Goal: Use online tool/utility: Utilize a website feature to perform a specific function

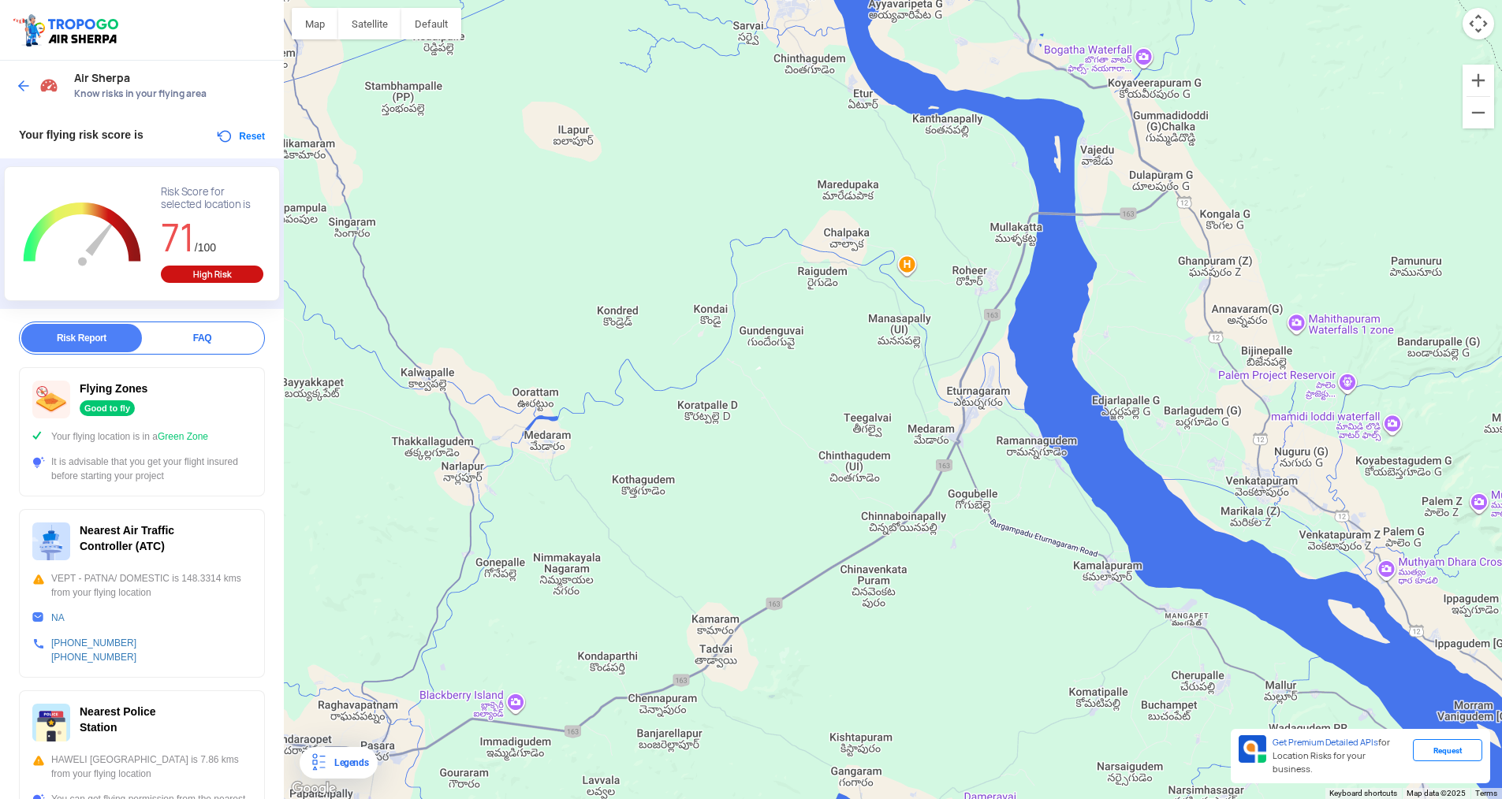
click at [17, 80] on img at bounding box center [24, 86] width 16 height 16
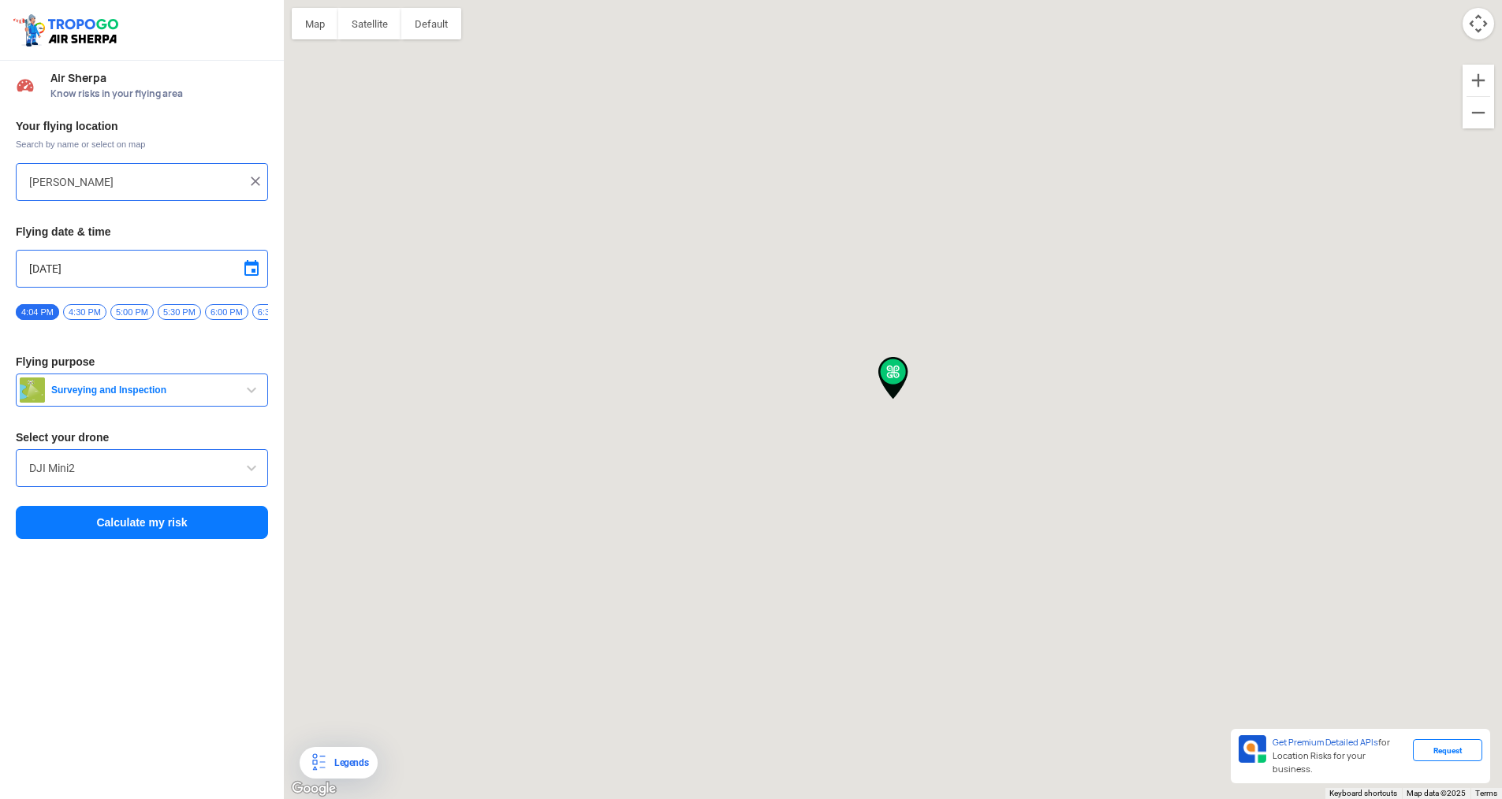
type input "[PERSON_NAME], [GEOGRAPHIC_DATA], [GEOGRAPHIC_DATA]"
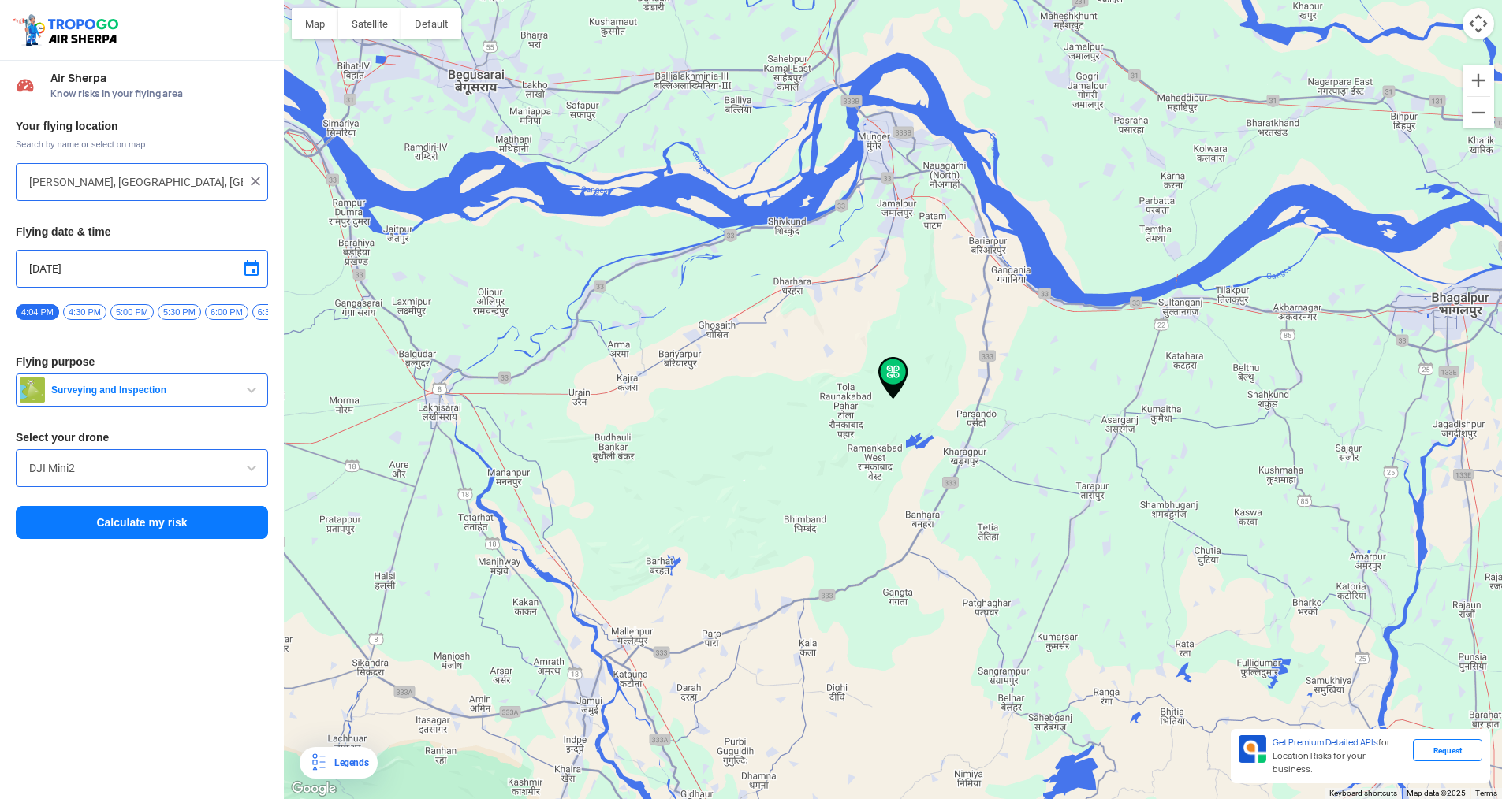
click at [149, 188] on input "[PERSON_NAME], [GEOGRAPHIC_DATA], [GEOGRAPHIC_DATA]" at bounding box center [136, 182] width 214 height 19
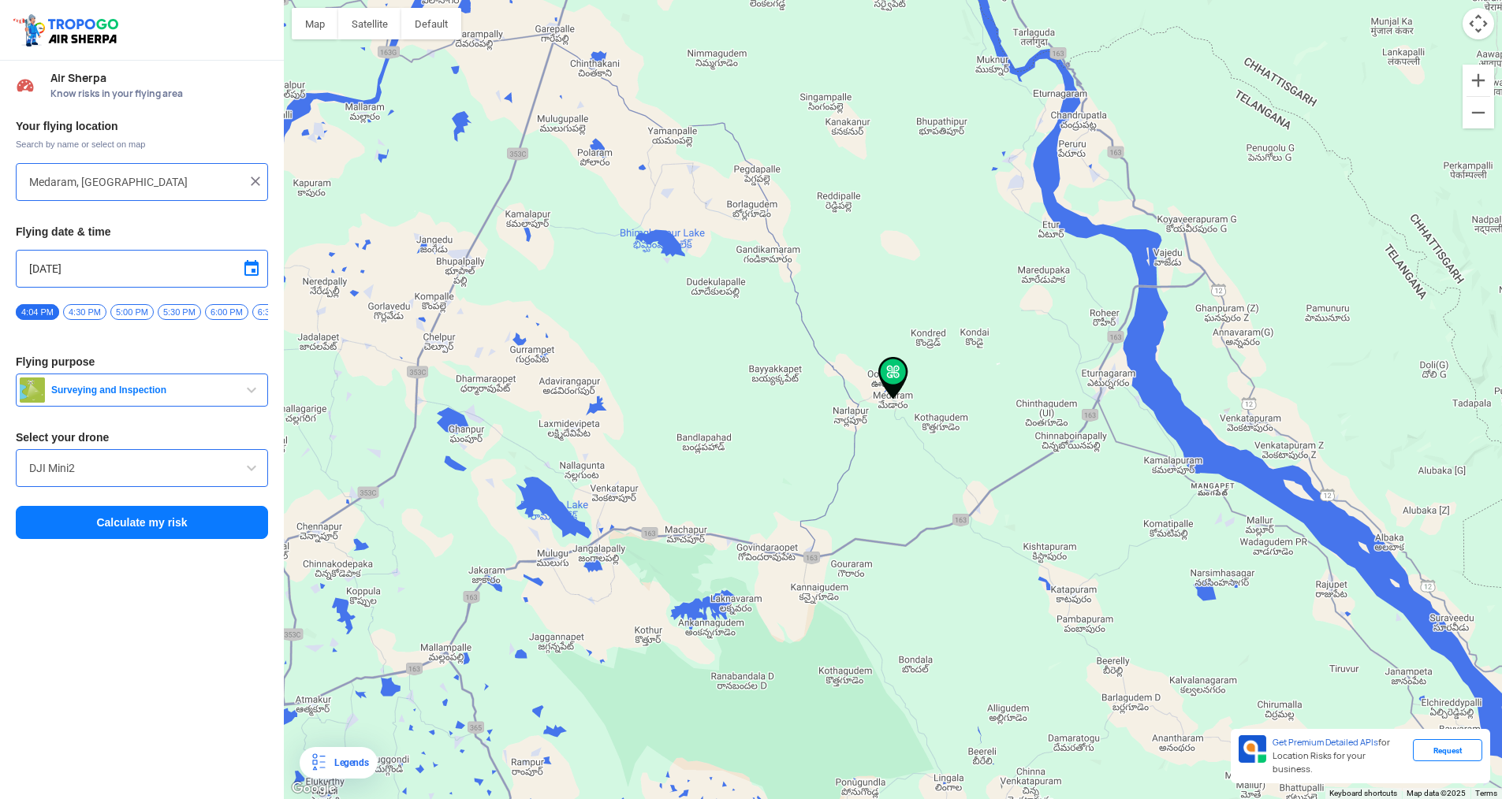
type input "Shiv anurag, Medaram, Telangana 506347, [GEOGRAPHIC_DATA]"
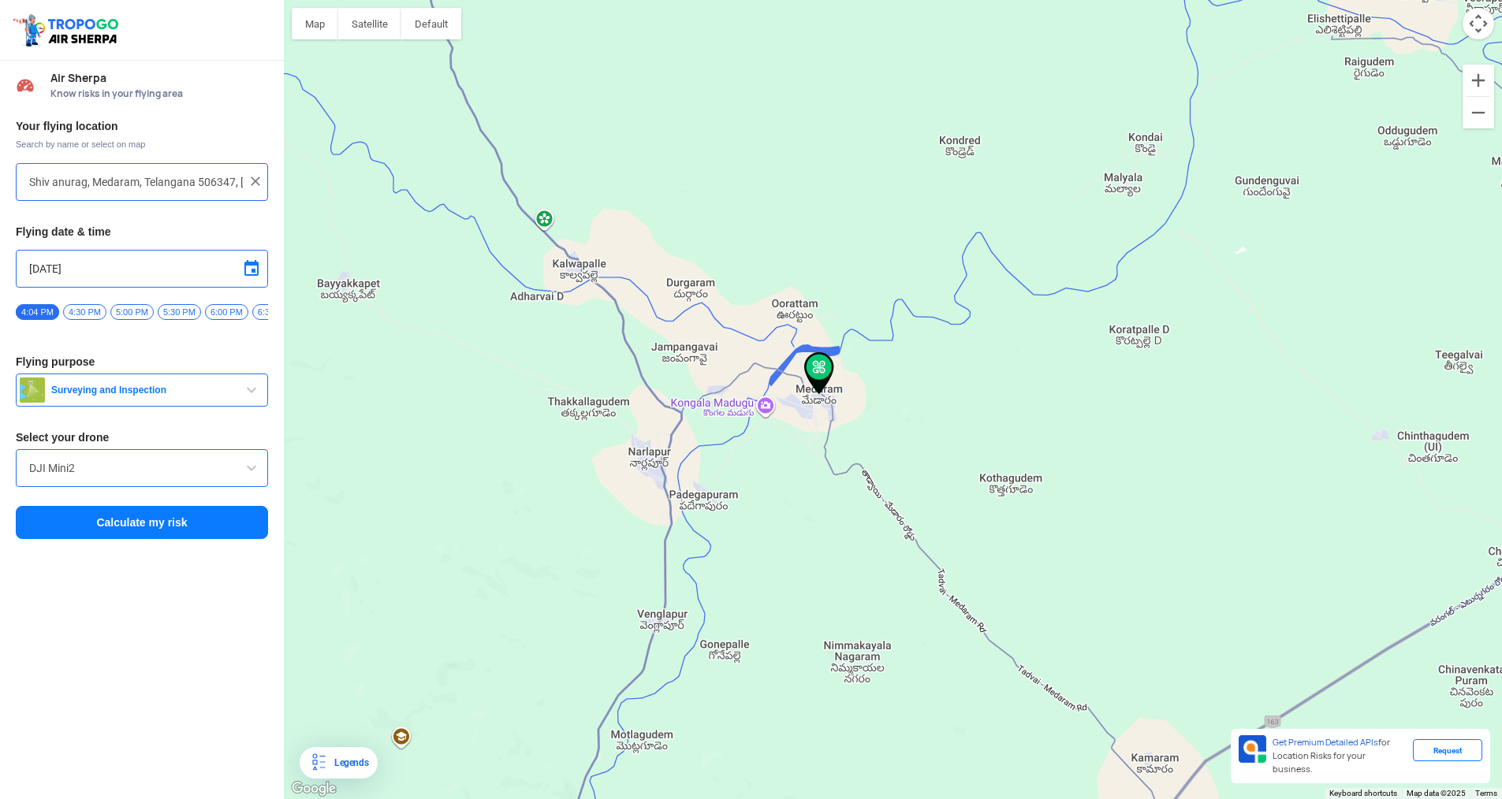
click at [123, 404] on button "Surveying and Inspection" at bounding box center [142, 390] width 252 height 33
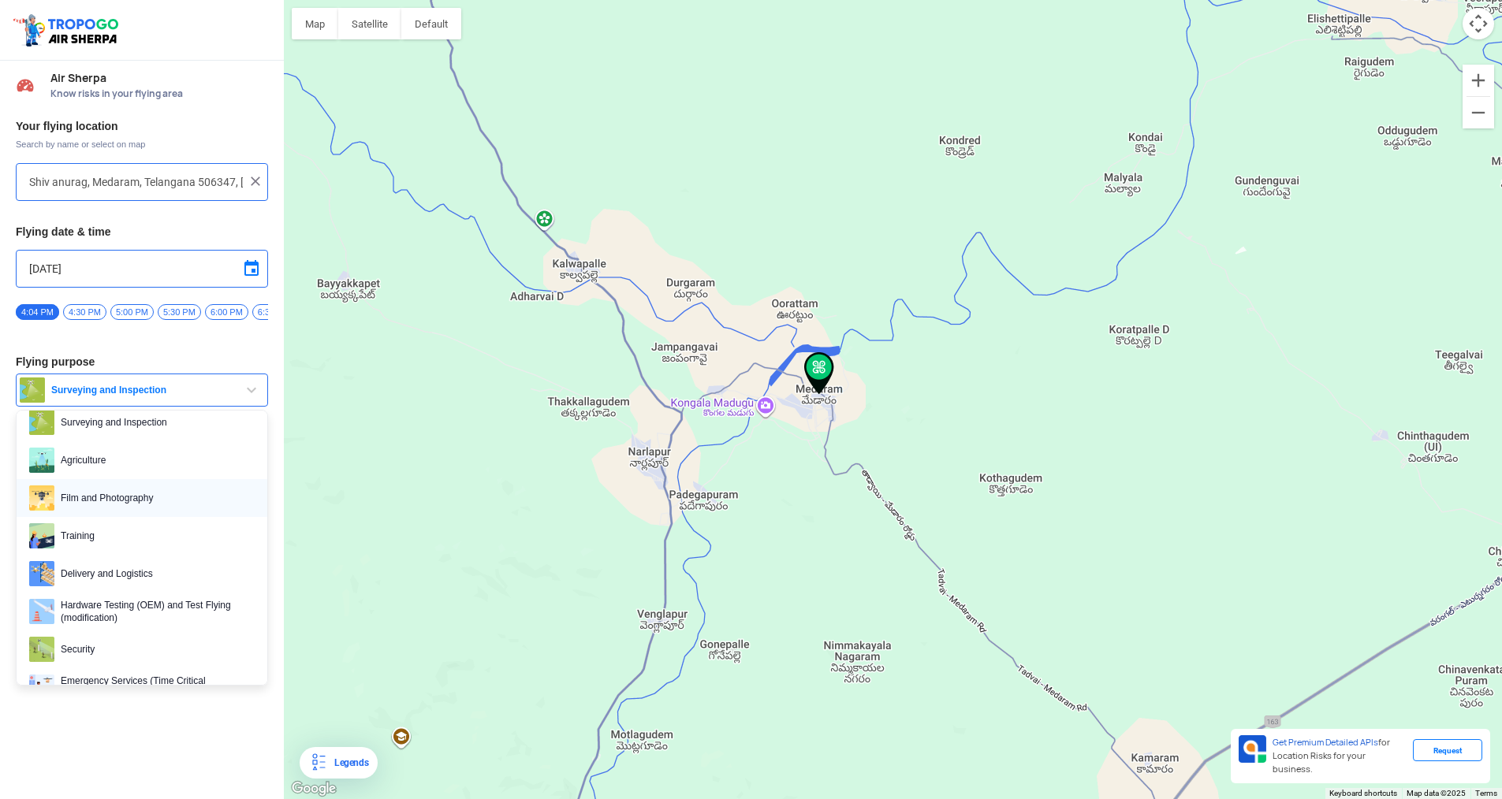
scroll to position [23, 0]
click at [171, 508] on span "Film and Photography" at bounding box center [154, 494] width 200 height 25
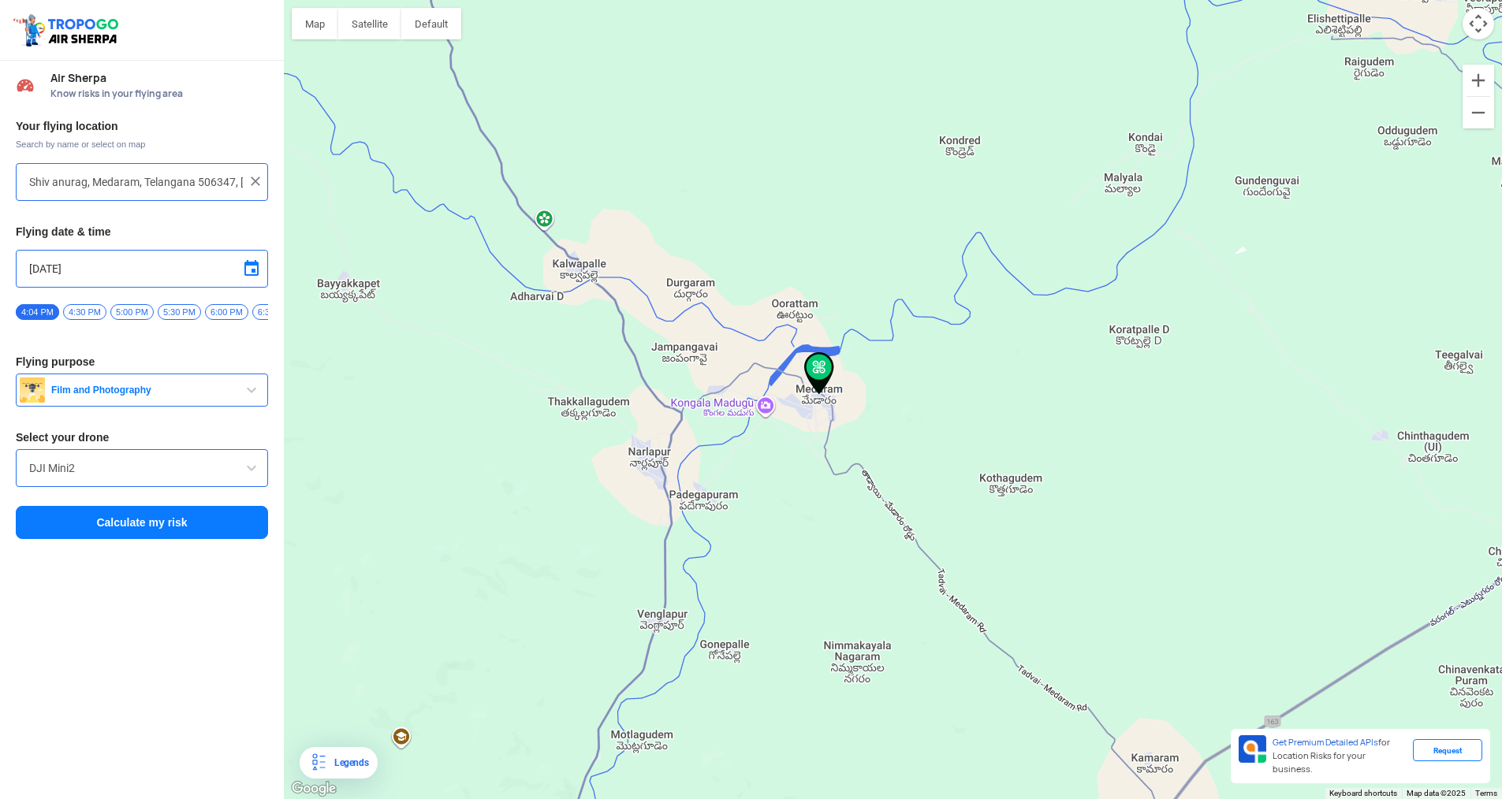
click at [143, 523] on button "Calculate my risk" at bounding box center [142, 522] width 252 height 33
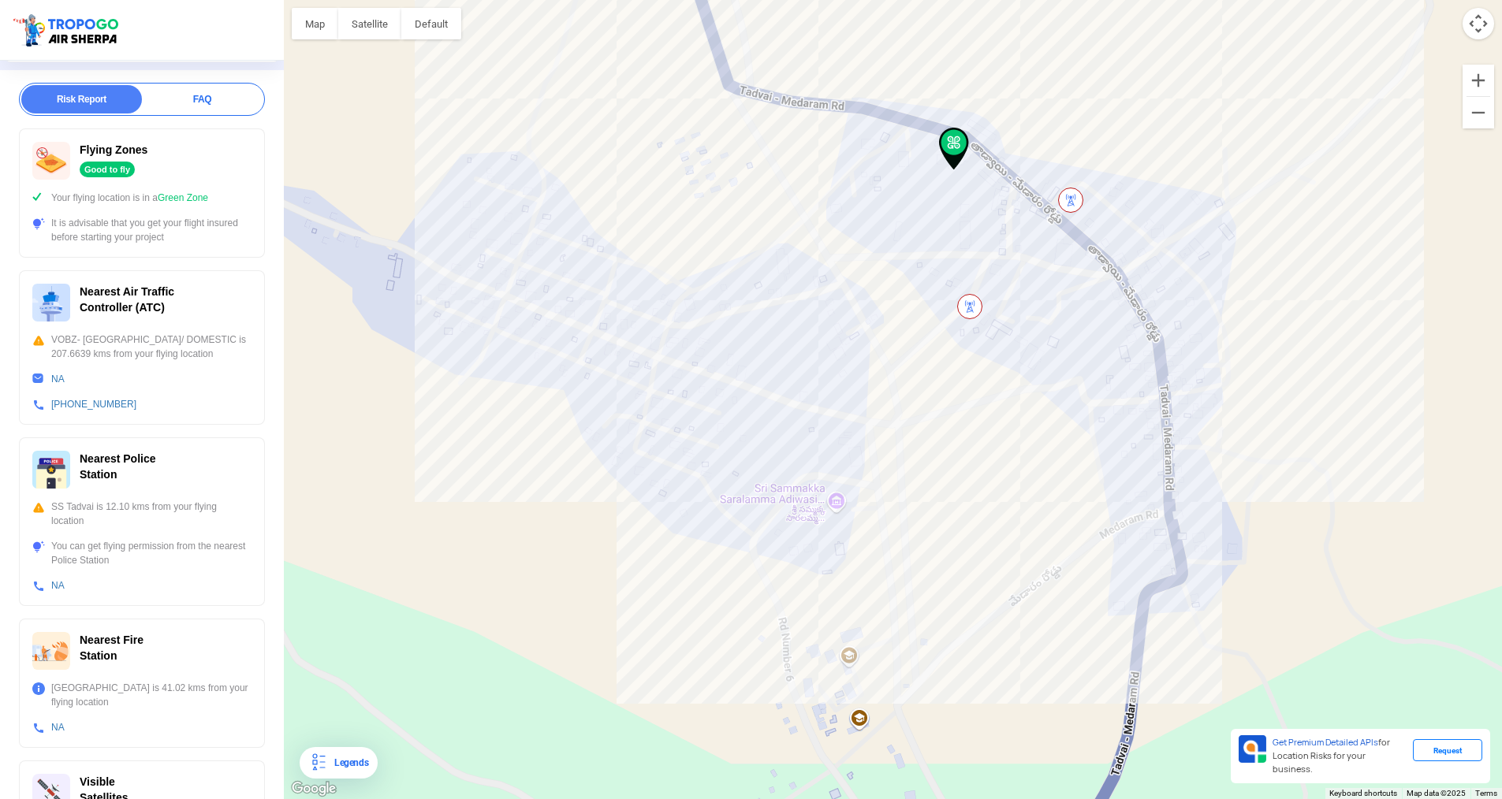
scroll to position [303, 0]
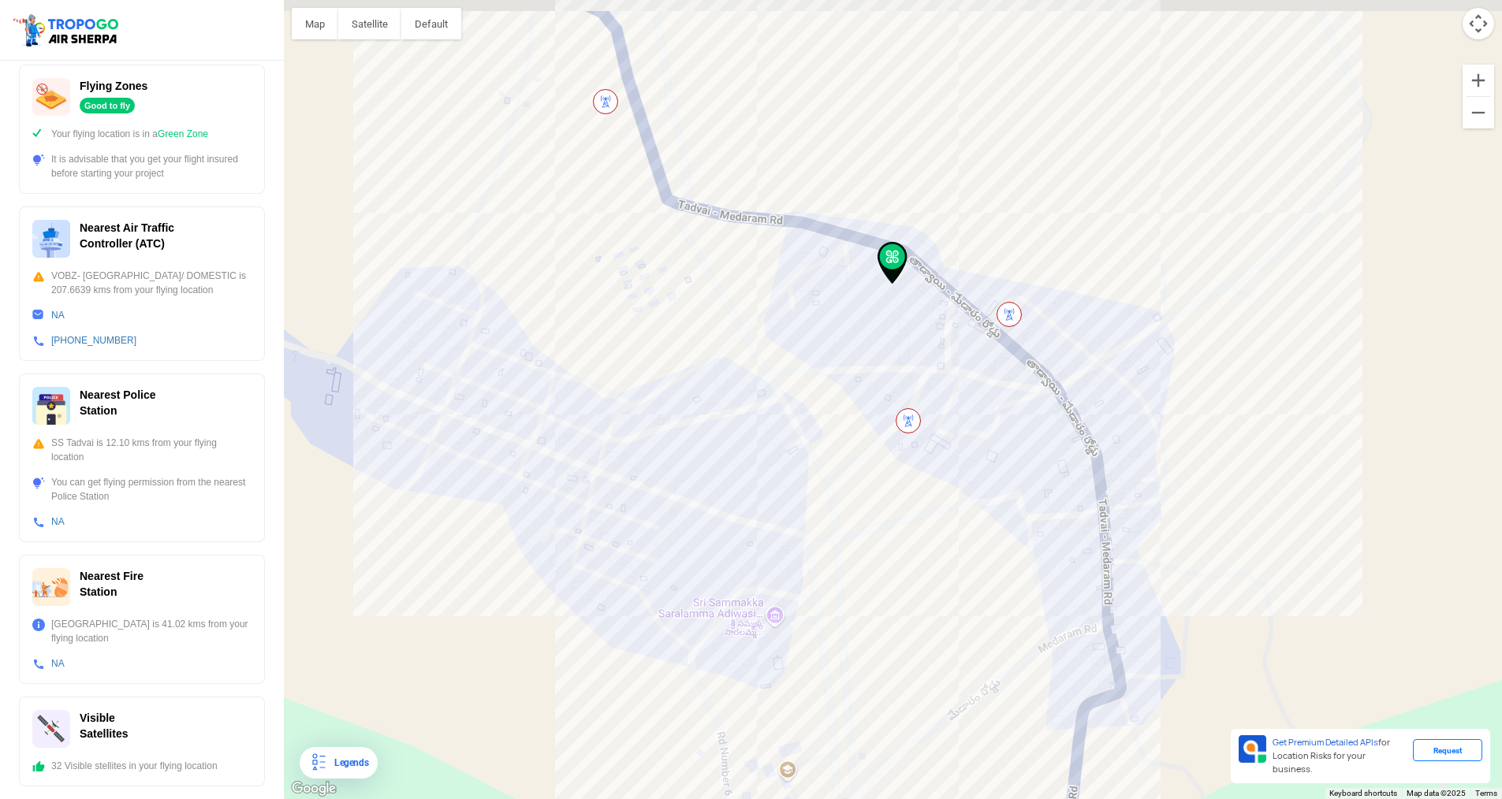
drag, startPoint x: 820, startPoint y: 401, endPoint x: 739, endPoint y: 590, distance: 204.9
click at [739, 590] on div at bounding box center [893, 399] width 1218 height 799
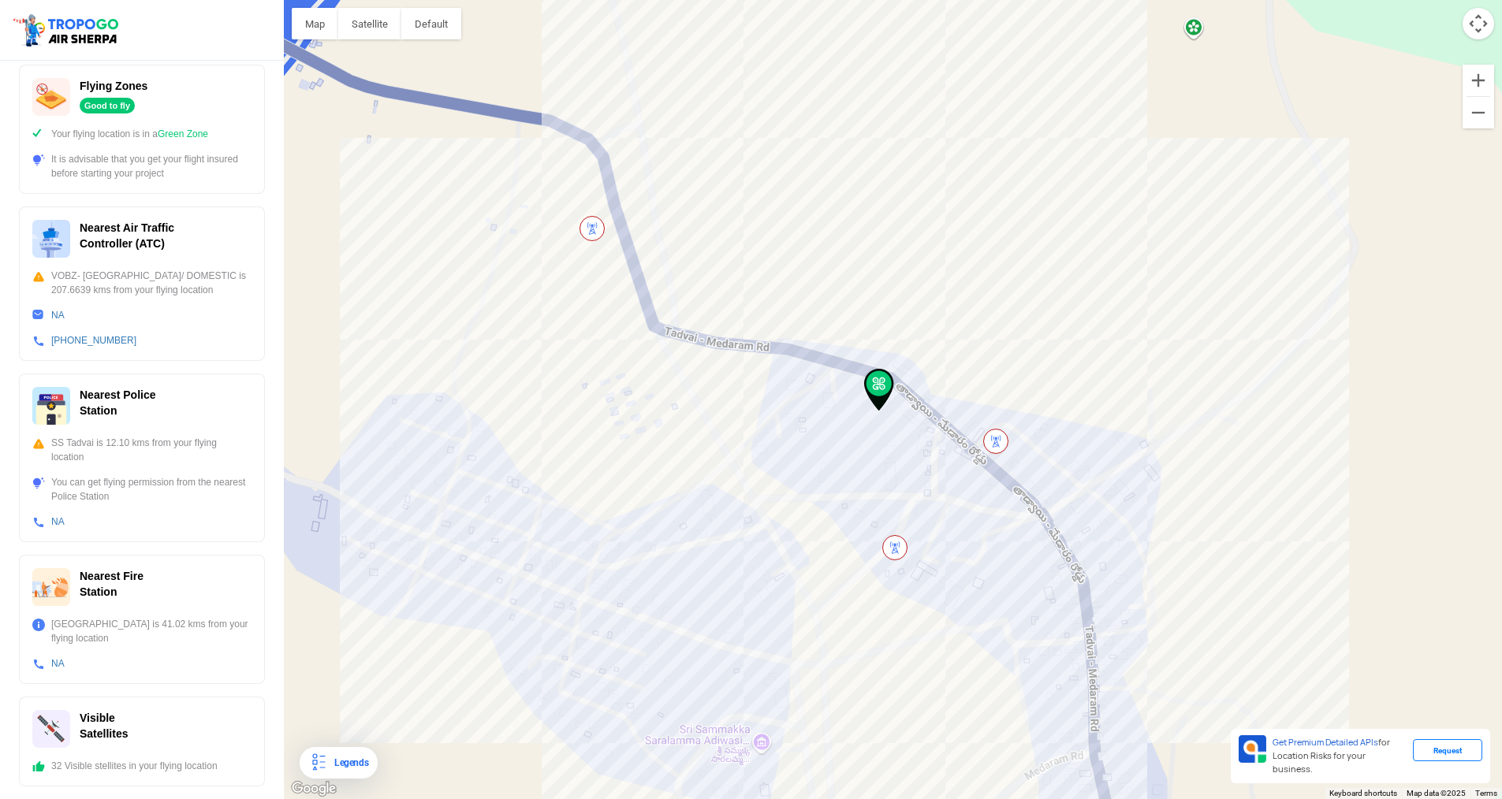
drag, startPoint x: 739, startPoint y: 599, endPoint x: 758, endPoint y: 680, distance: 82.4
click at [758, 680] on div at bounding box center [893, 399] width 1218 height 799
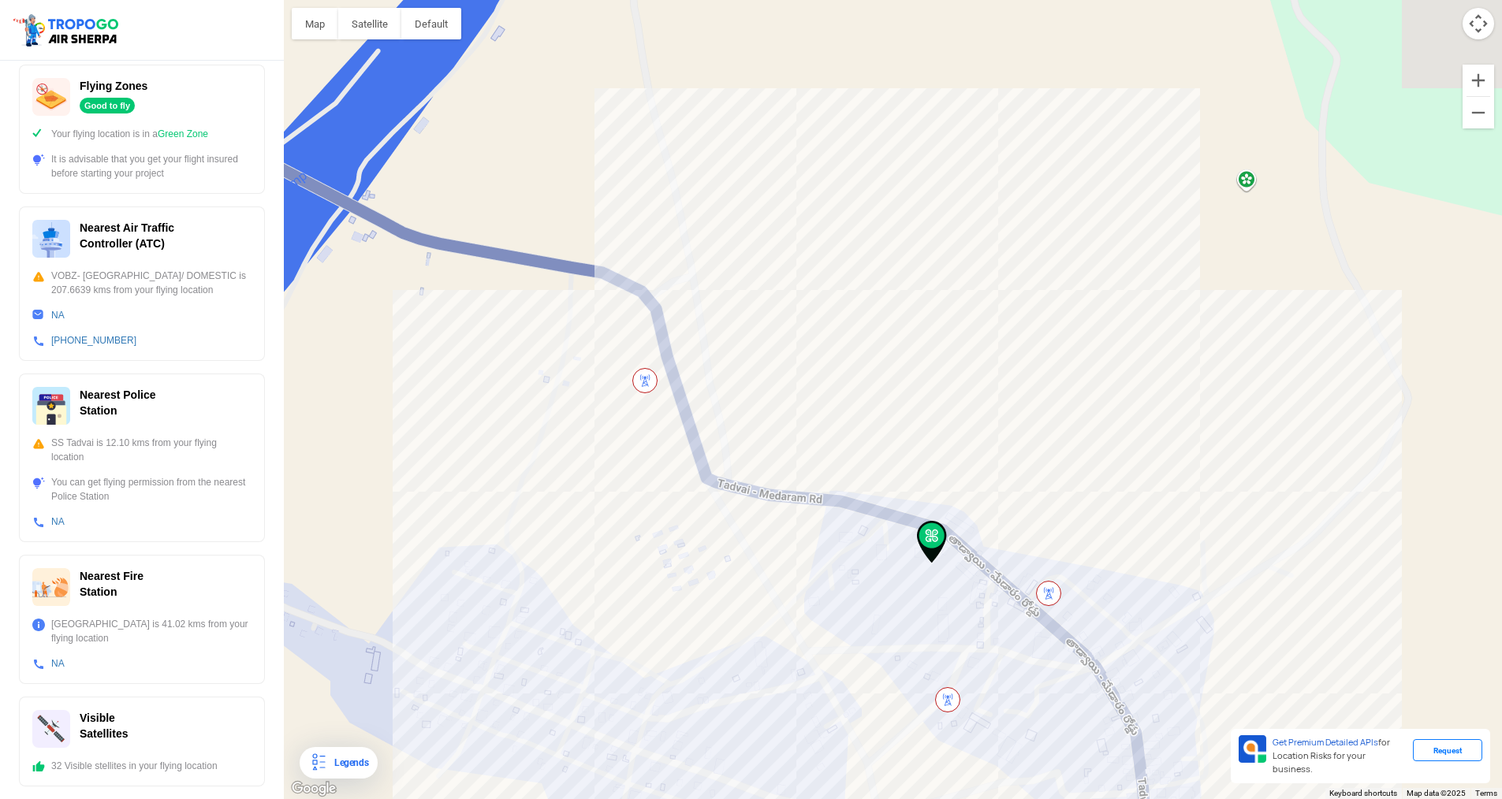
drag, startPoint x: 695, startPoint y: 487, endPoint x: 730, endPoint y: 603, distance: 121.0
click at [730, 602] on div at bounding box center [893, 399] width 1218 height 799
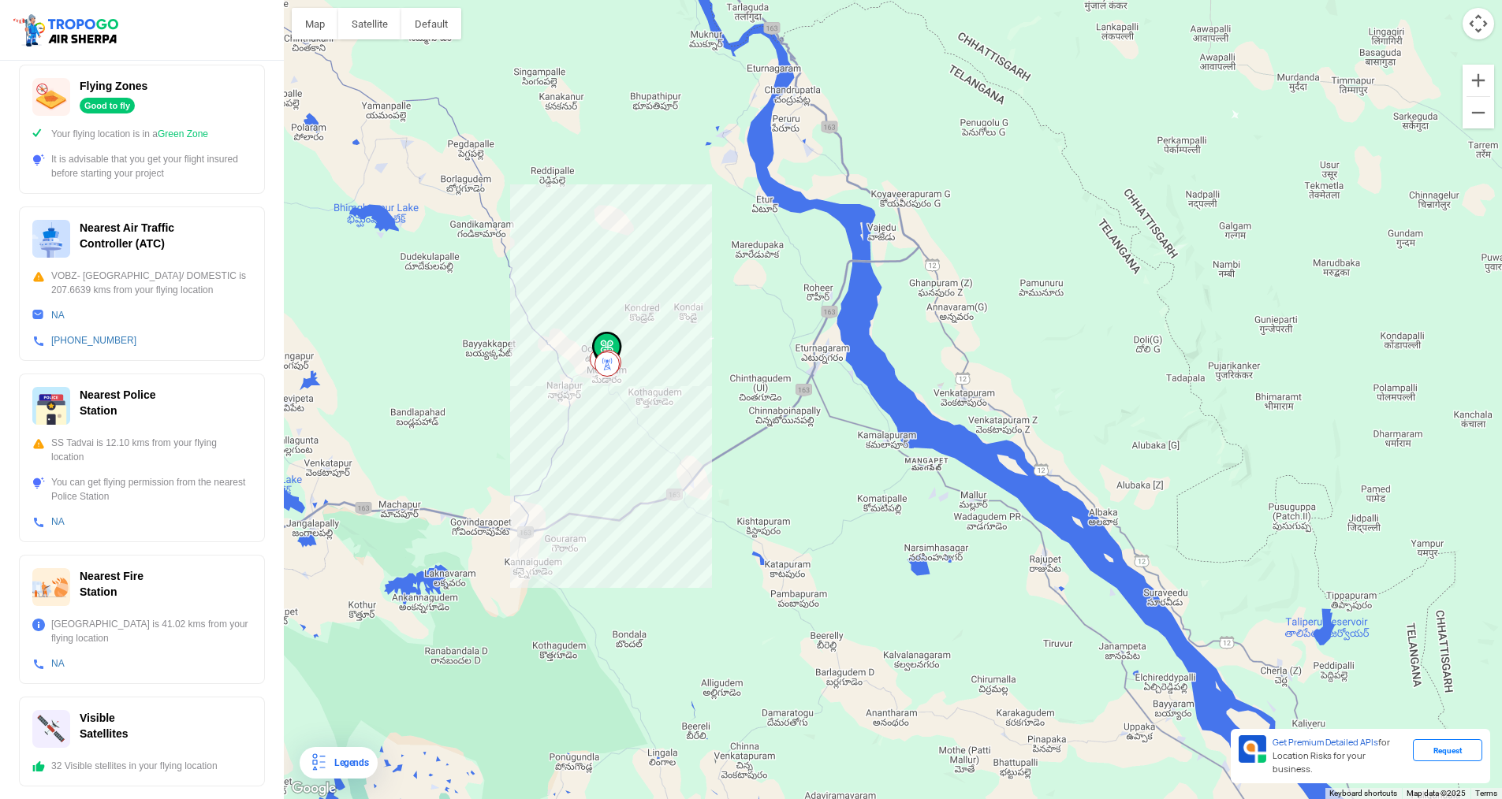
drag, startPoint x: 1126, startPoint y: 594, endPoint x: 1407, endPoint y: 426, distance: 327.7
click at [1387, 464] on div at bounding box center [893, 399] width 1218 height 799
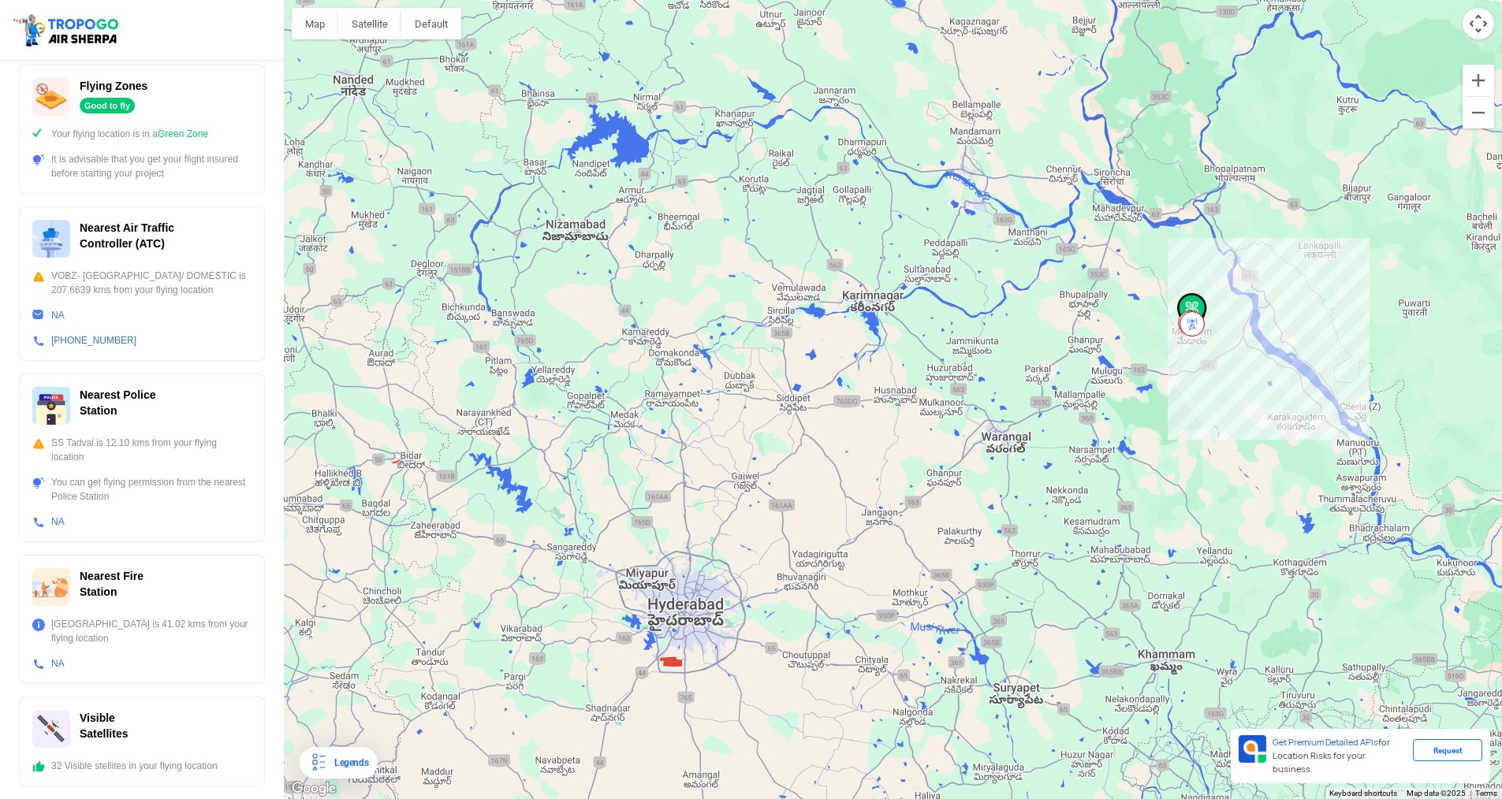
click at [106, 276] on div "VOBZ- [GEOGRAPHIC_DATA]/ DOMESTIC is 207.6639 kms from your flying location" at bounding box center [141, 283] width 219 height 28
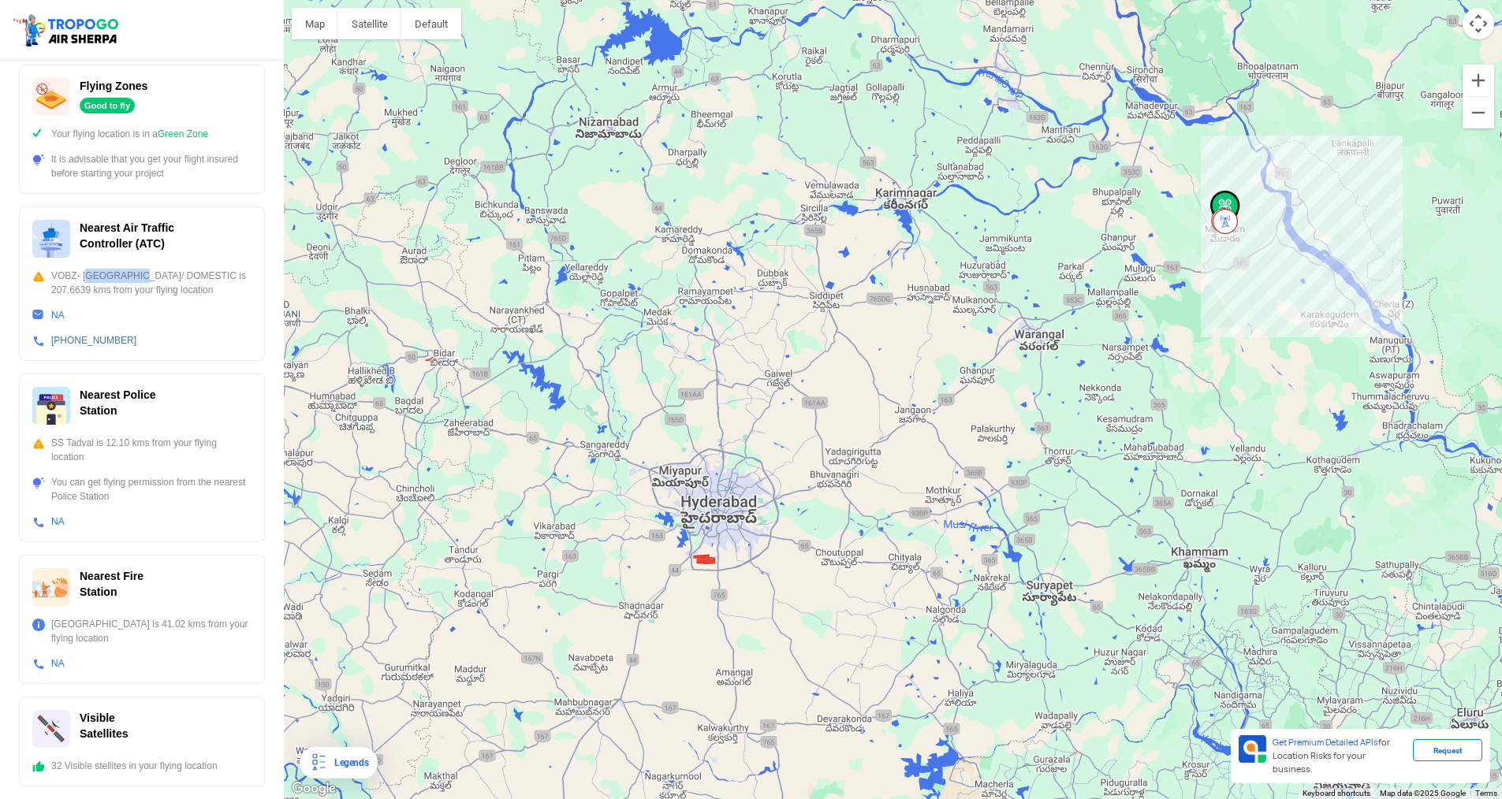
click at [1029, 344] on div at bounding box center [893, 399] width 1218 height 799
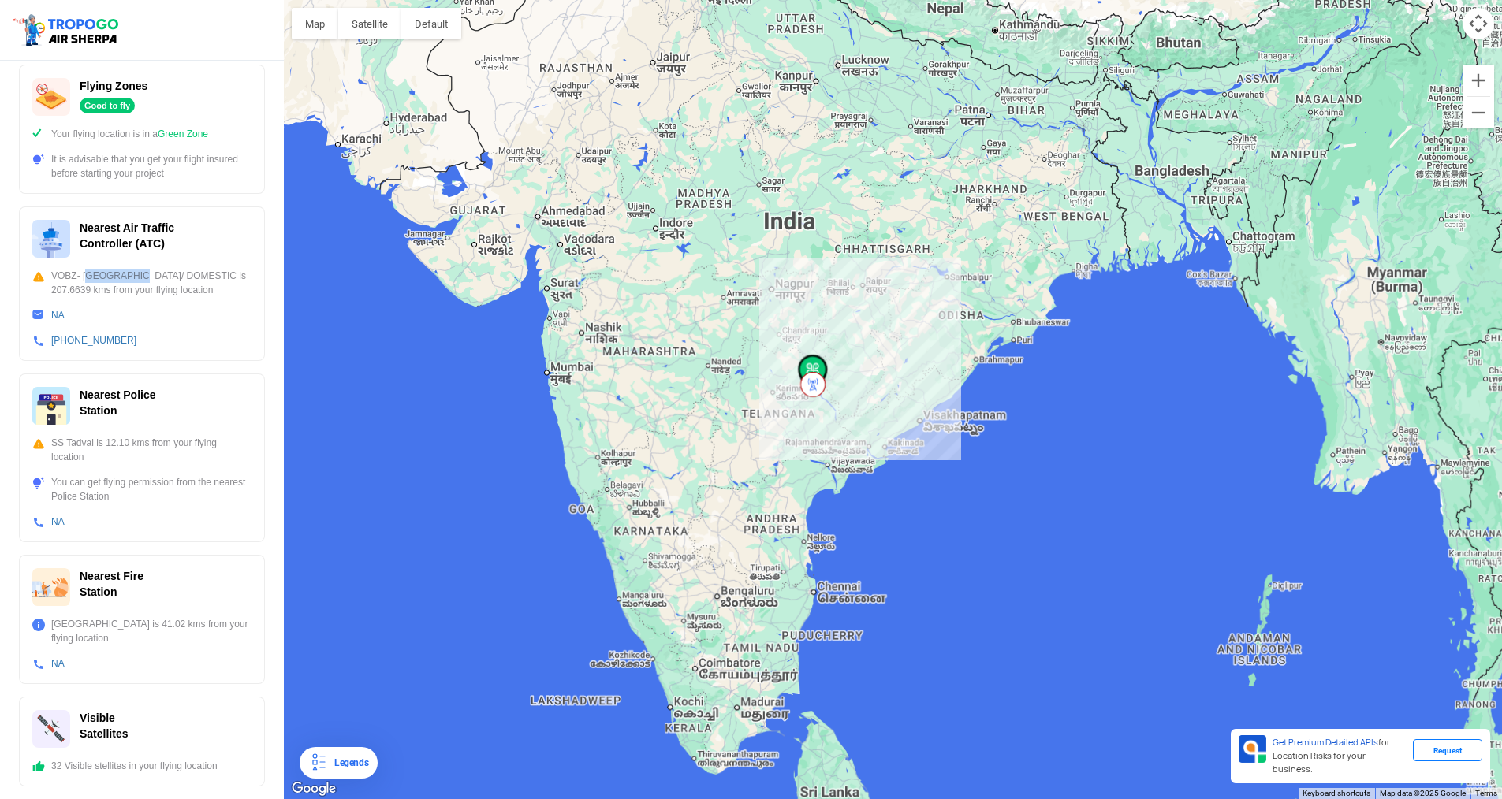
drag, startPoint x: 821, startPoint y: 494, endPoint x: 821, endPoint y: 467, distance: 26.0
click at [821, 467] on div at bounding box center [893, 399] width 1218 height 799
drag, startPoint x: 818, startPoint y: 419, endPoint x: 813, endPoint y: 486, distance: 67.2
click at [813, 486] on div at bounding box center [893, 399] width 1218 height 799
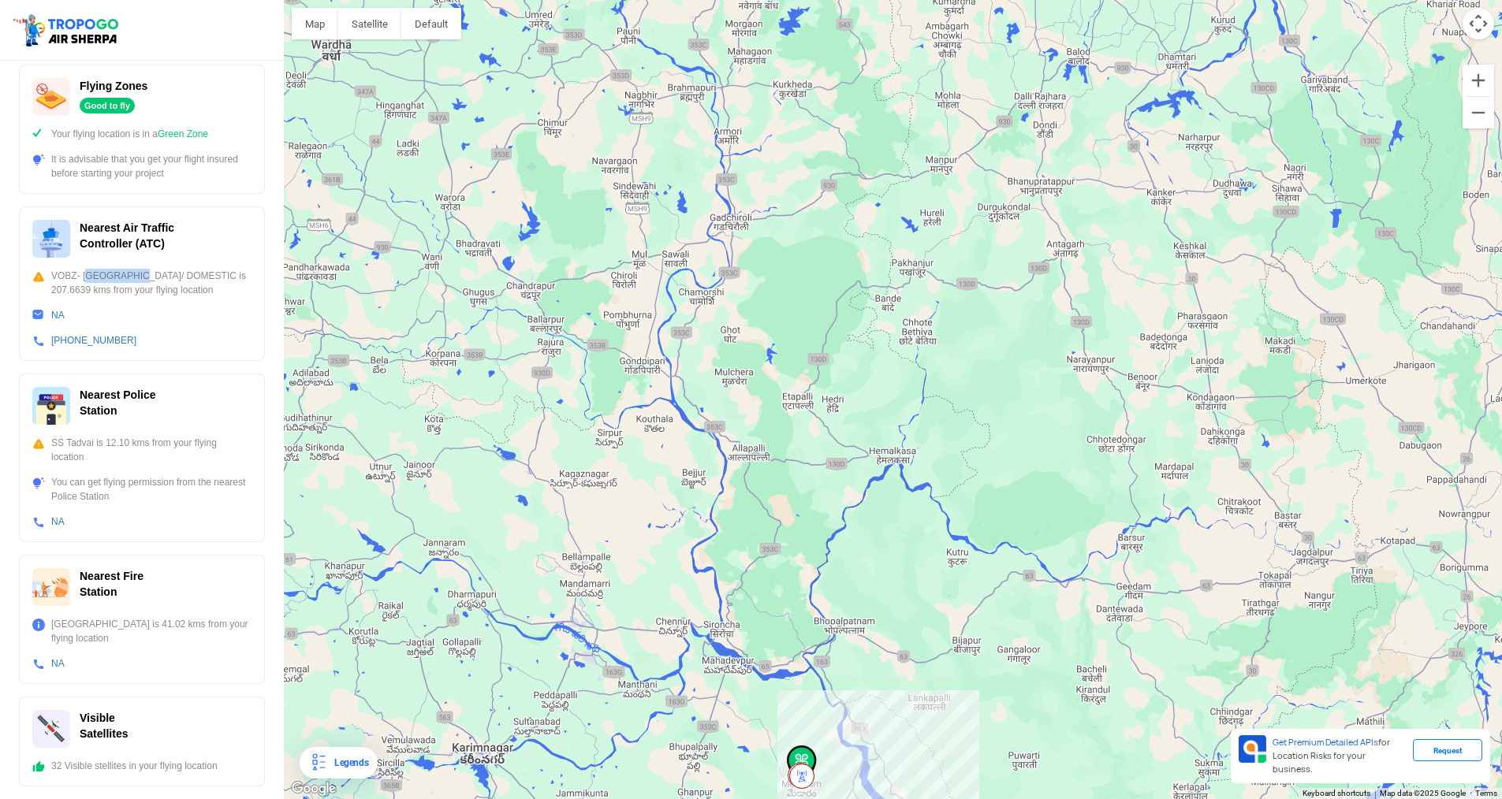
drag, startPoint x: 812, startPoint y: 615, endPoint x: 818, endPoint y: 546, distance: 68.9
click at [818, 546] on div at bounding box center [893, 399] width 1218 height 799
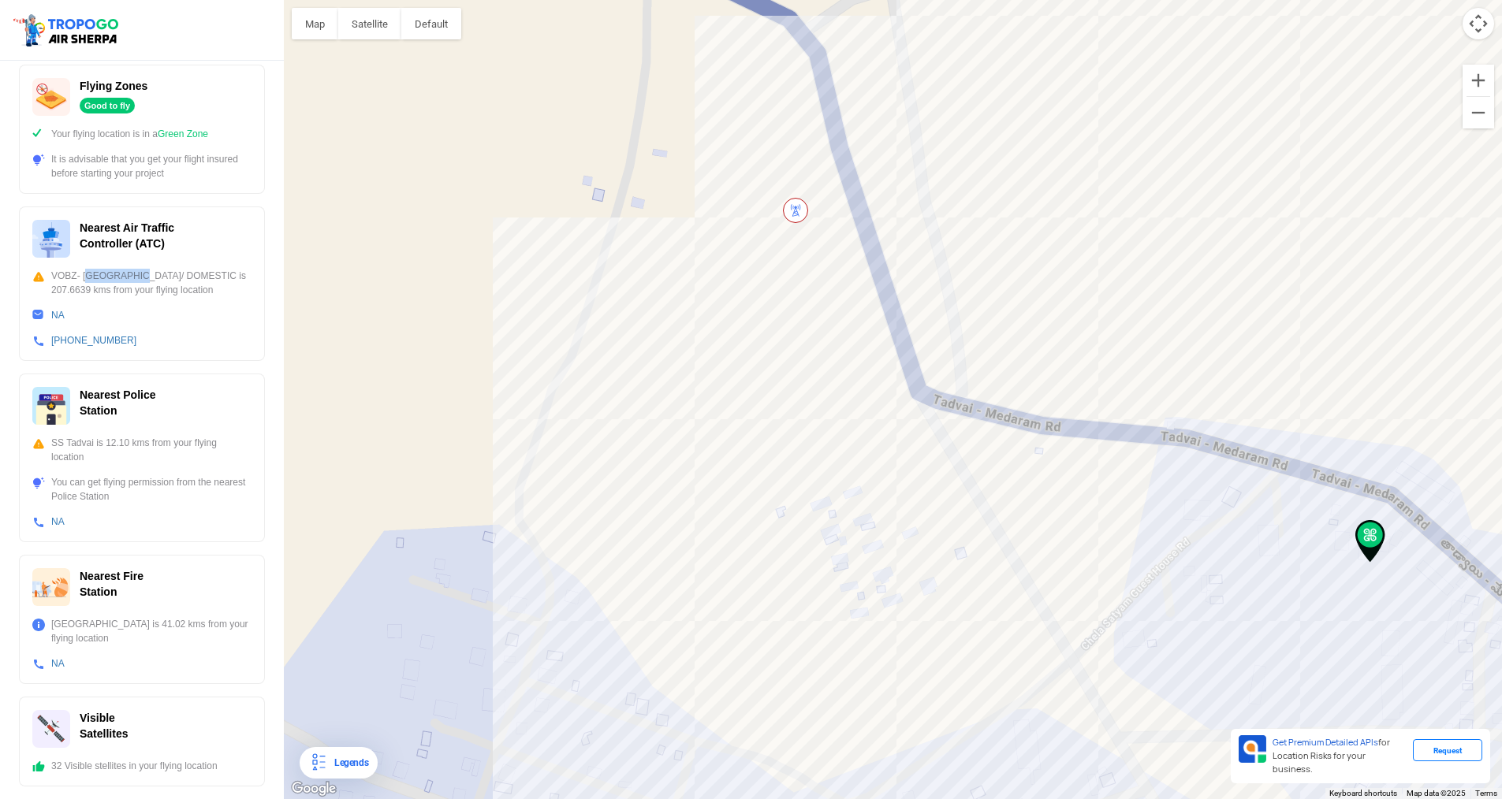
drag, startPoint x: 903, startPoint y: 642, endPoint x: 596, endPoint y: 510, distance: 334.8
click at [617, 520] on div at bounding box center [893, 399] width 1218 height 799
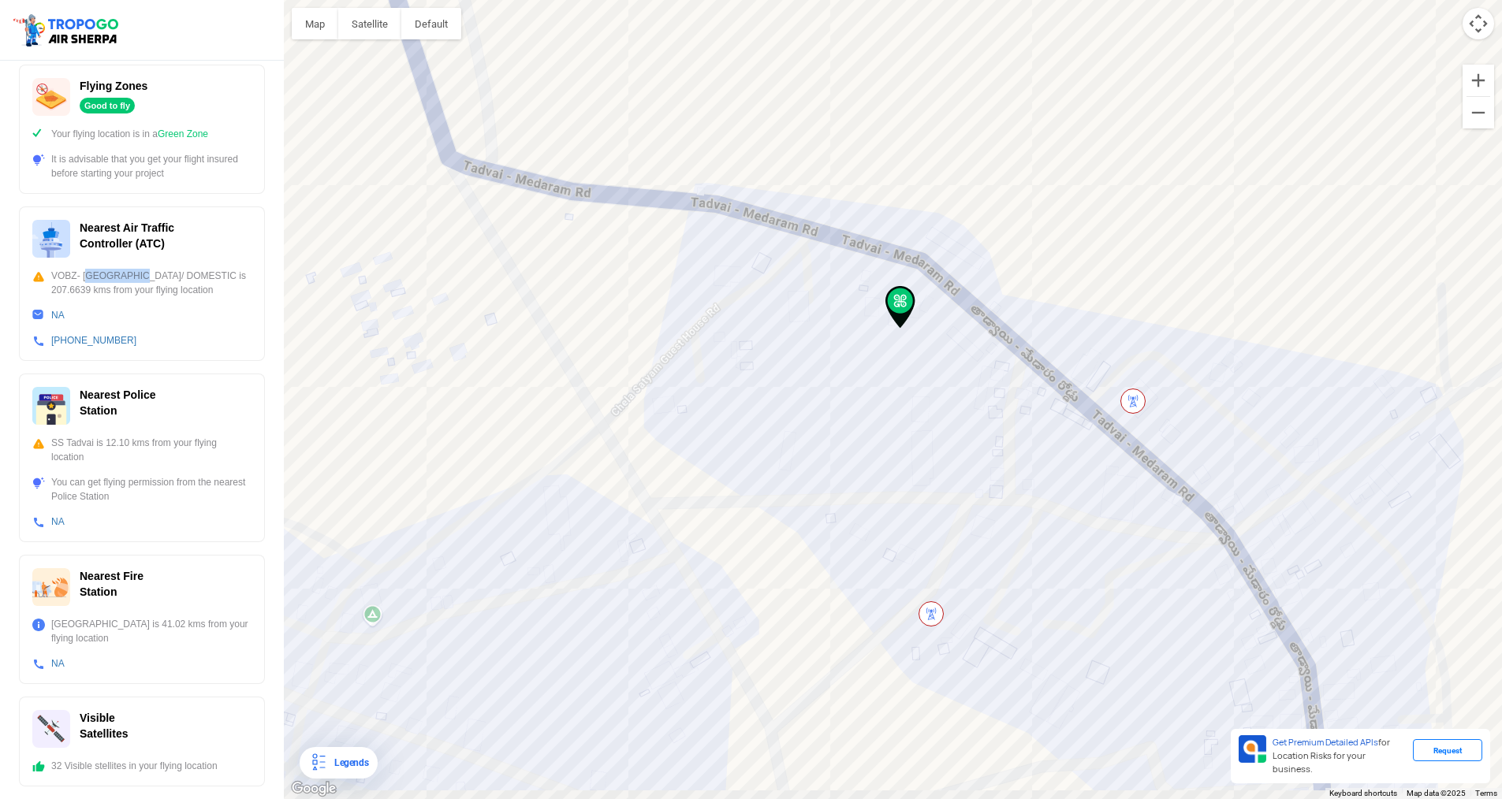
drag, startPoint x: 587, startPoint y: 505, endPoint x: 540, endPoint y: 438, distance: 81.4
click at [540, 438] on div at bounding box center [893, 399] width 1218 height 799
click at [195, 312] on div "Flying Zones Good to fly Your flying location is in a Green Zone It is advisabl…" at bounding box center [142, 426] width 246 height 722
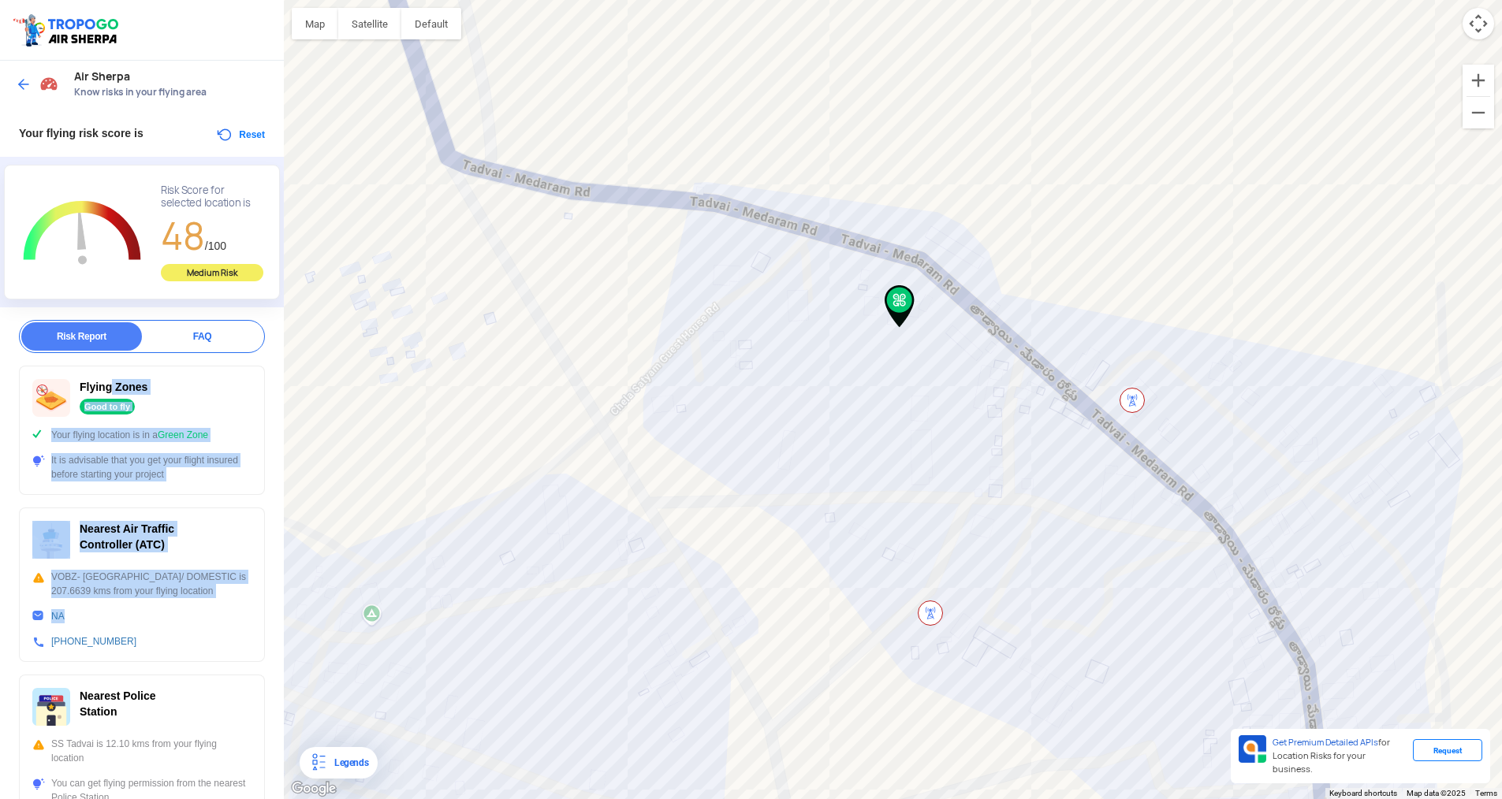
scroll to position [0, 0]
click at [27, 82] on img at bounding box center [24, 86] width 16 height 16
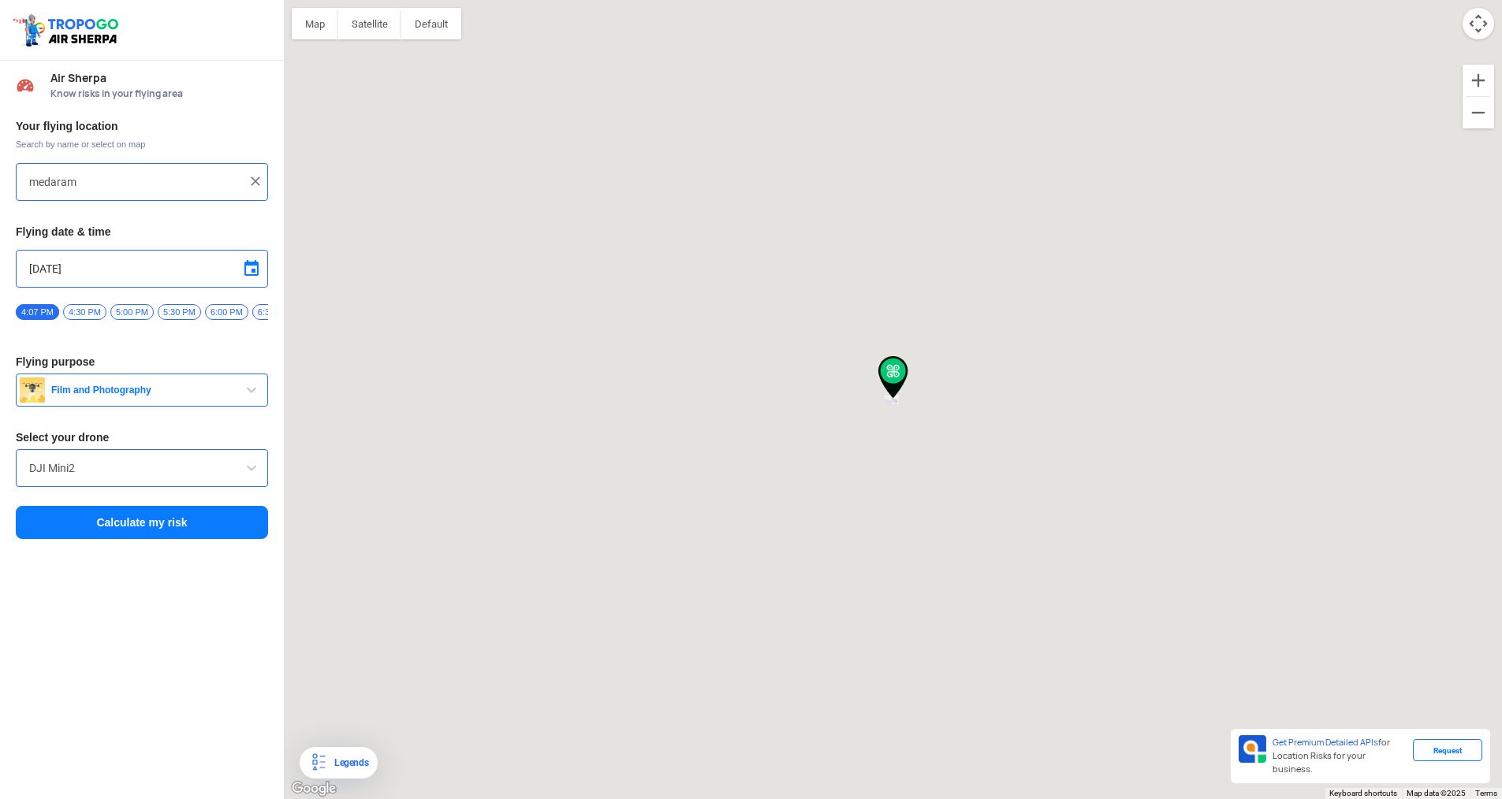
type input "Shiv anurag, Medaram, Telangana 506347, [GEOGRAPHIC_DATA]"
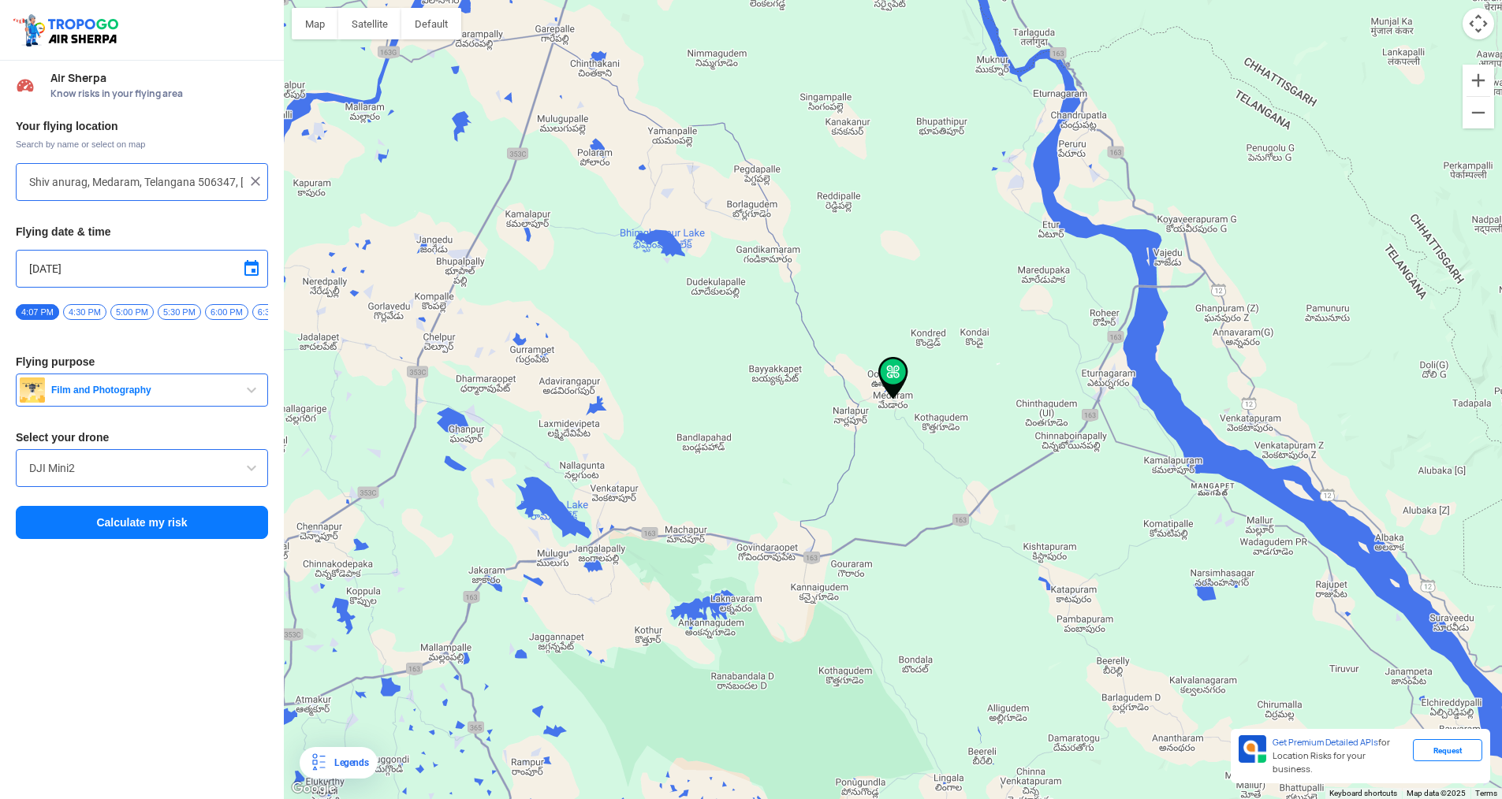
click at [253, 182] on img at bounding box center [256, 181] width 16 height 16
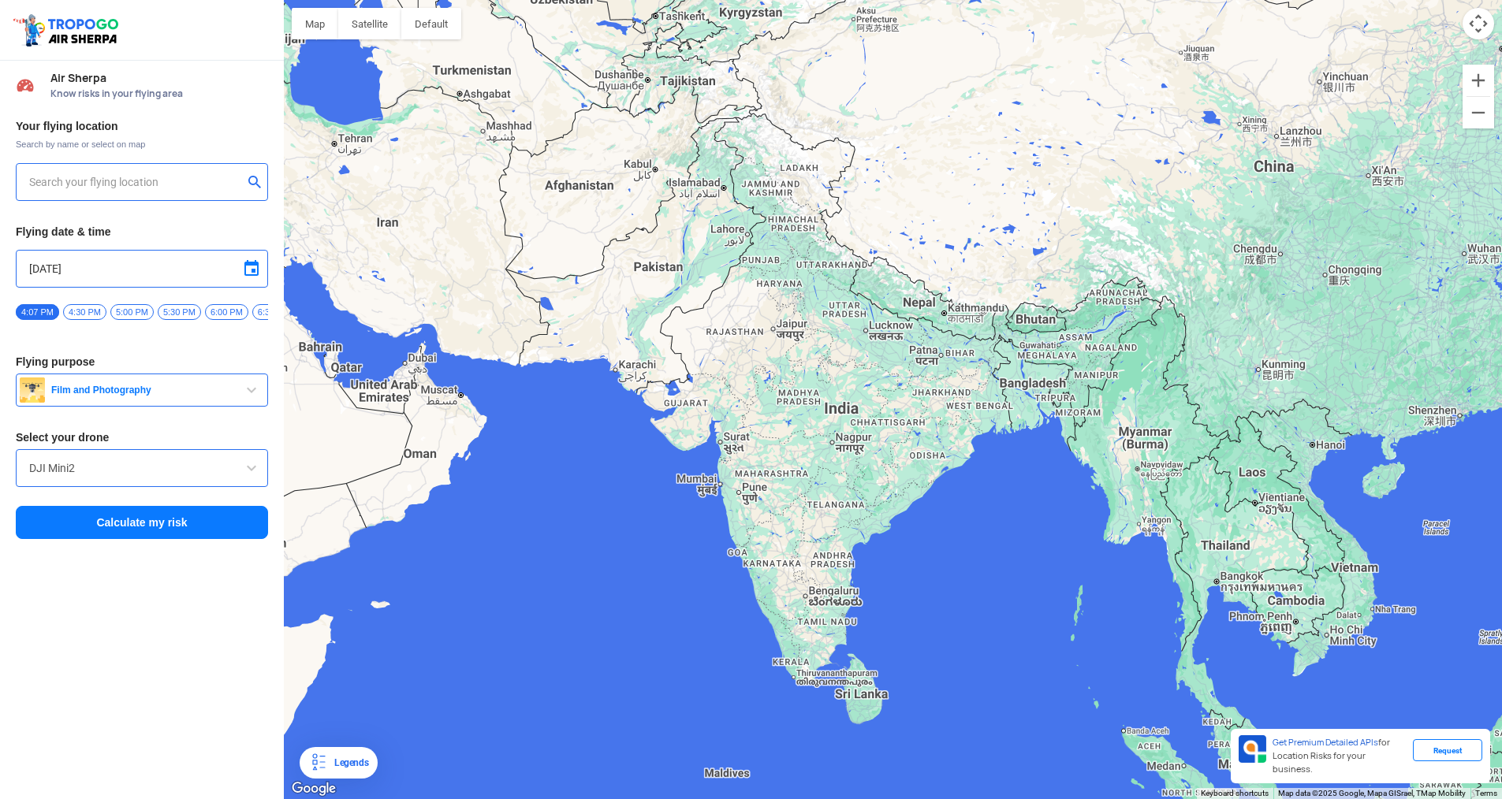
click at [172, 184] on input "text" at bounding box center [136, 182] width 214 height 19
type input "[GEOGRAPHIC_DATA], [GEOGRAPHIC_DATA], [GEOGRAPHIC_DATA]"
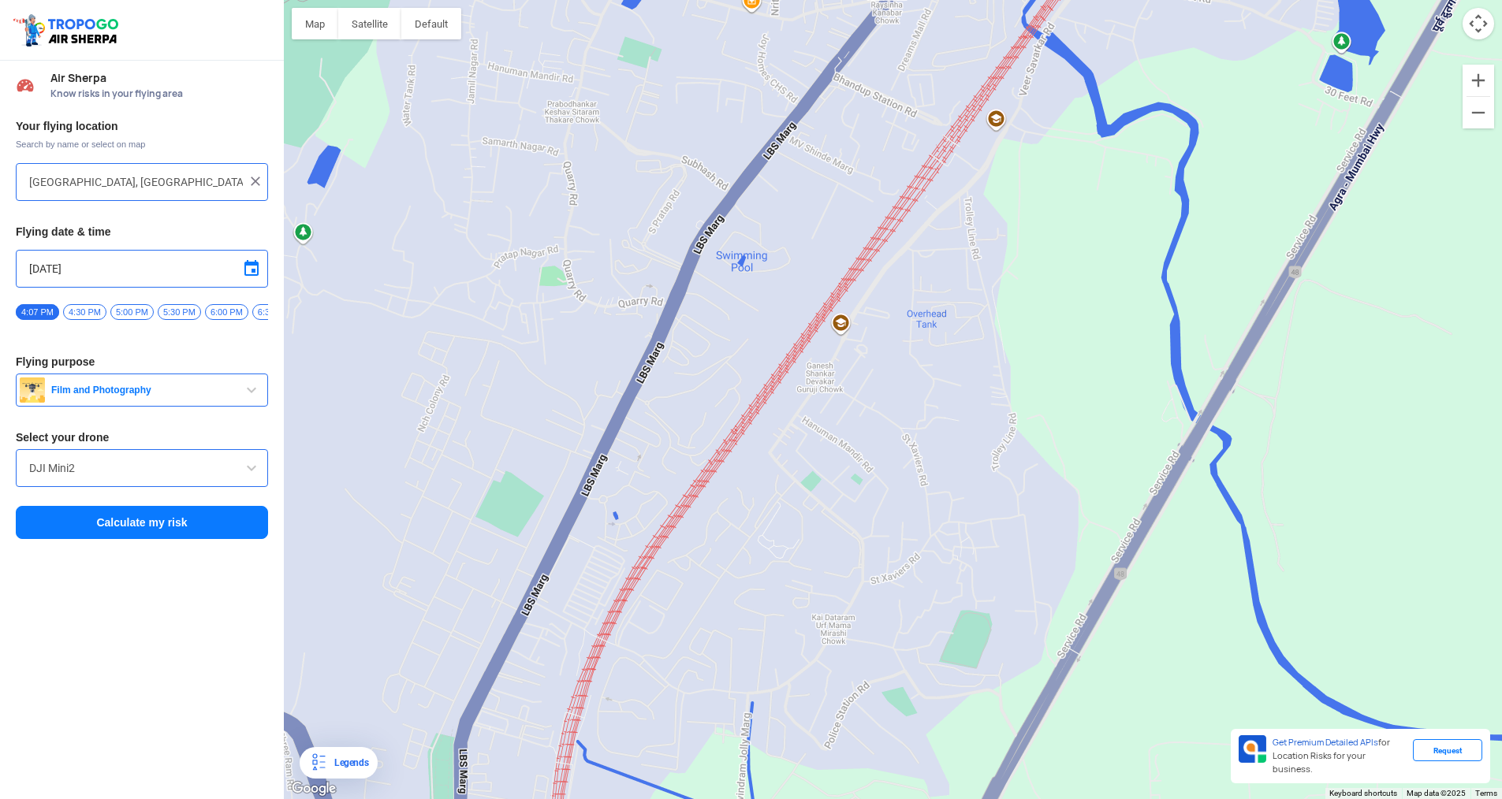
drag, startPoint x: 671, startPoint y: 449, endPoint x: 710, endPoint y: 483, distance: 51.4
click at [710, 483] on div at bounding box center [893, 399] width 1218 height 799
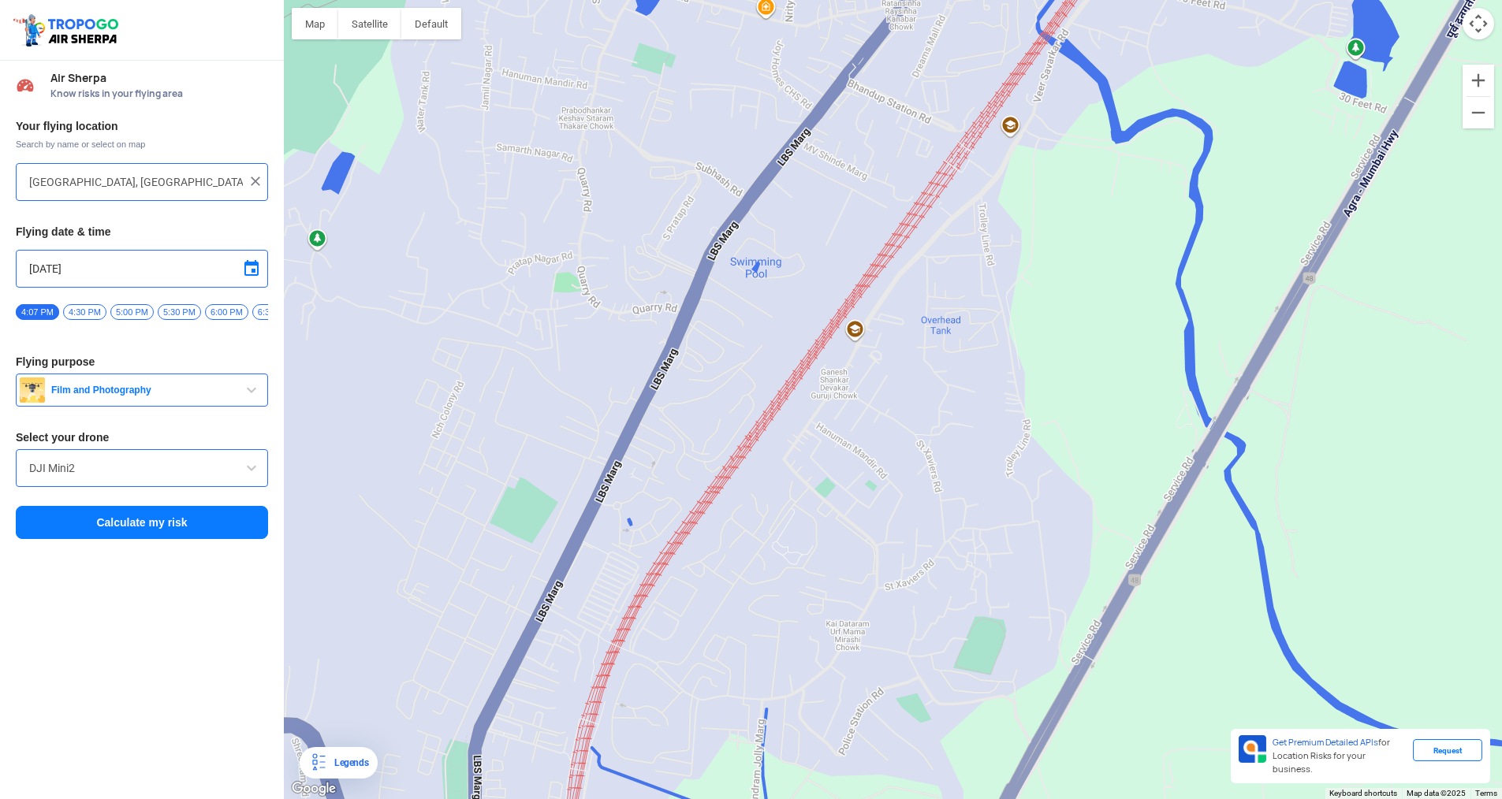
click at [219, 524] on button "Calculate my risk" at bounding box center [142, 522] width 252 height 33
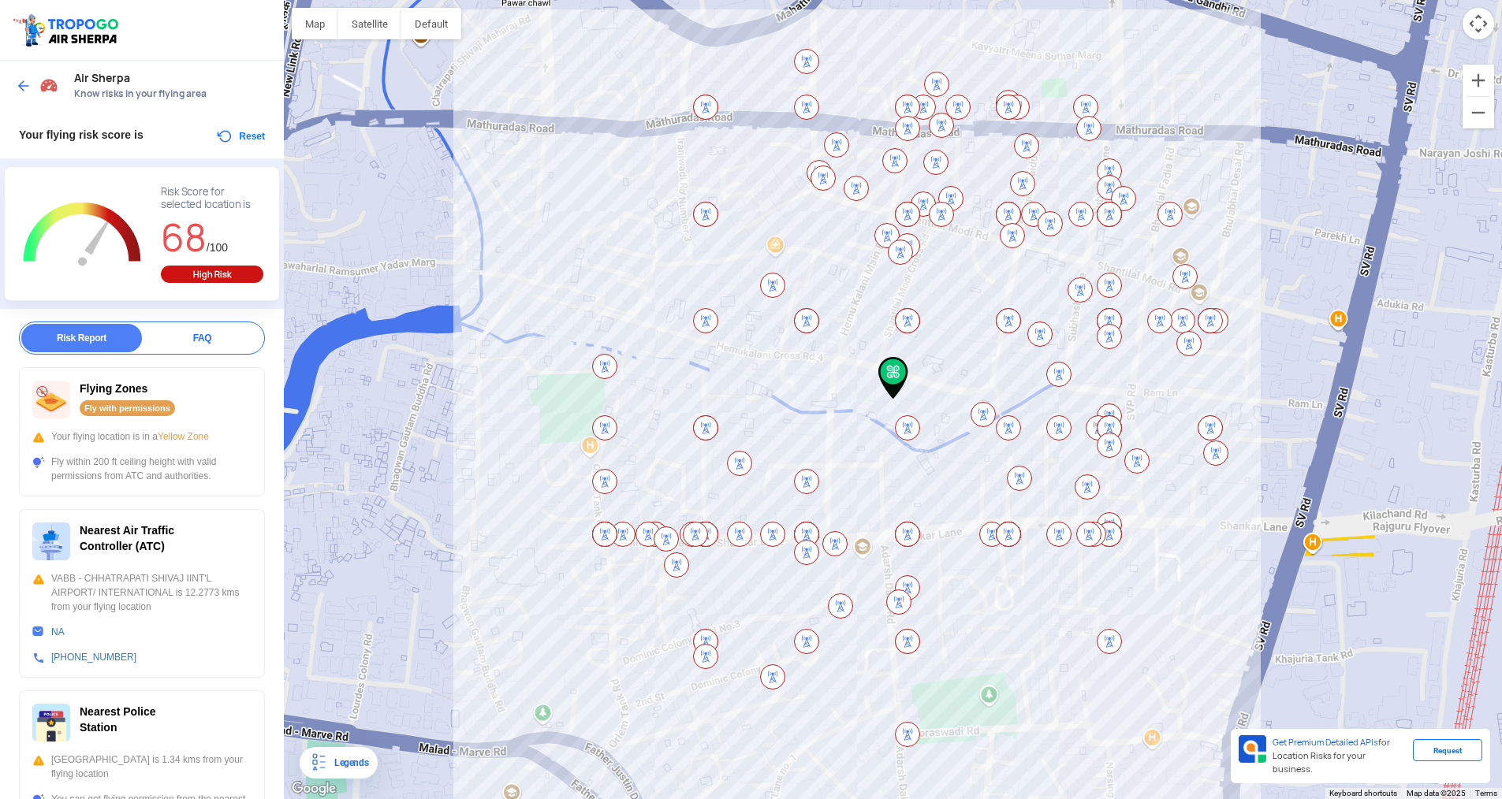
click at [672, 535] on img at bounding box center [666, 539] width 25 height 25
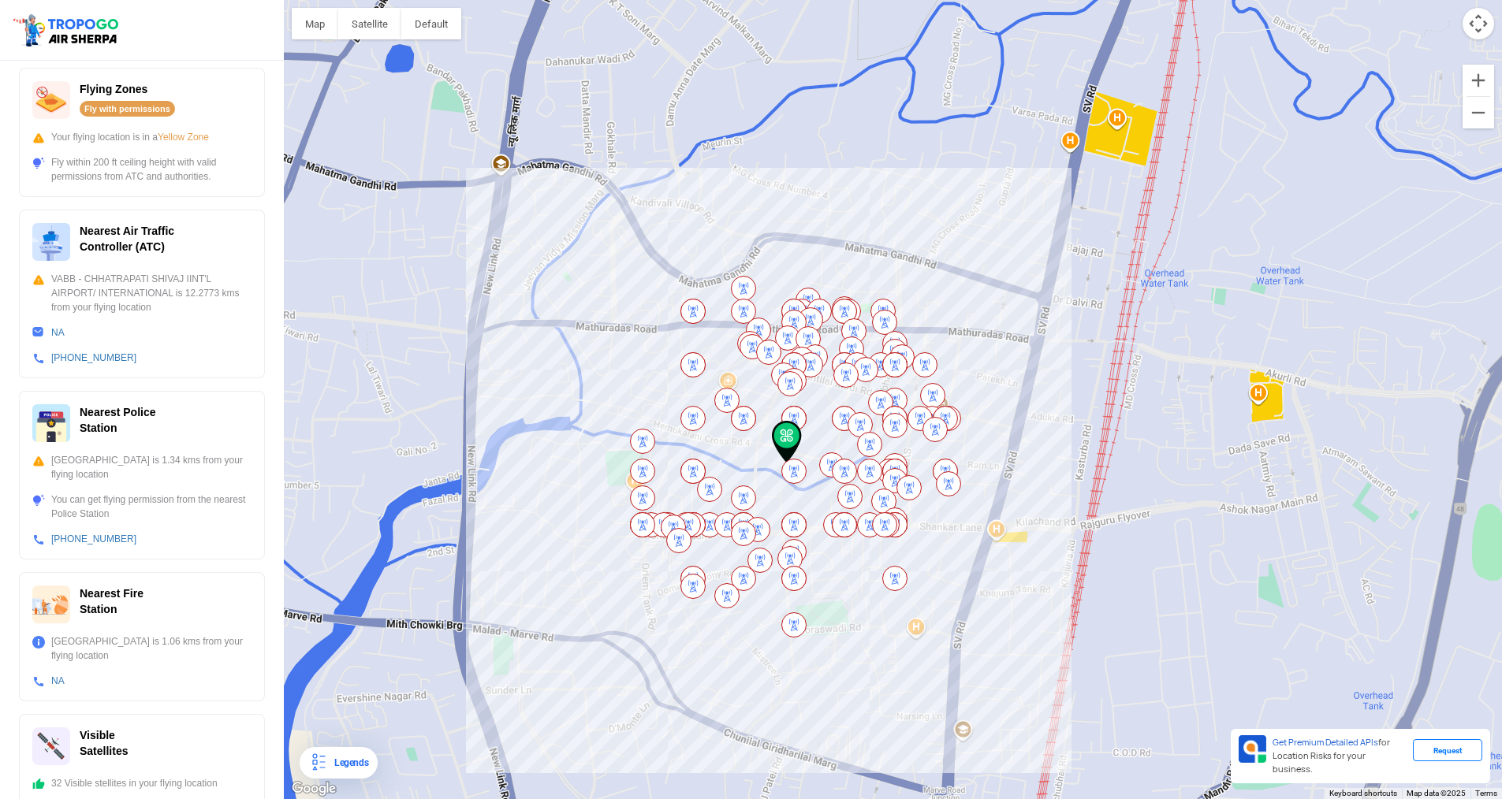
scroll to position [300, 0]
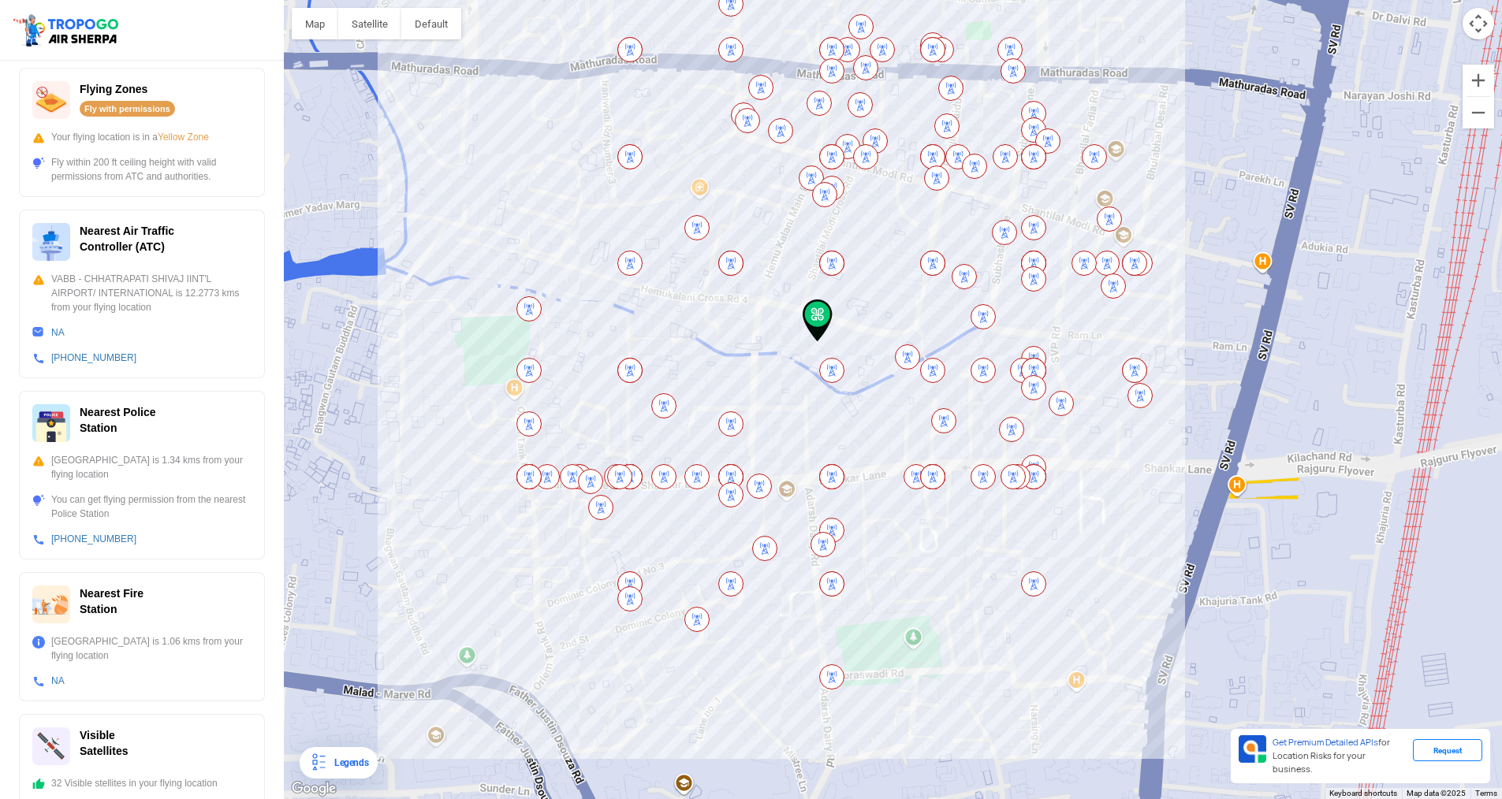
drag, startPoint x: 597, startPoint y: 614, endPoint x: 439, endPoint y: 639, distance: 159.6
click at [439, 639] on div at bounding box center [893, 399] width 1218 height 799
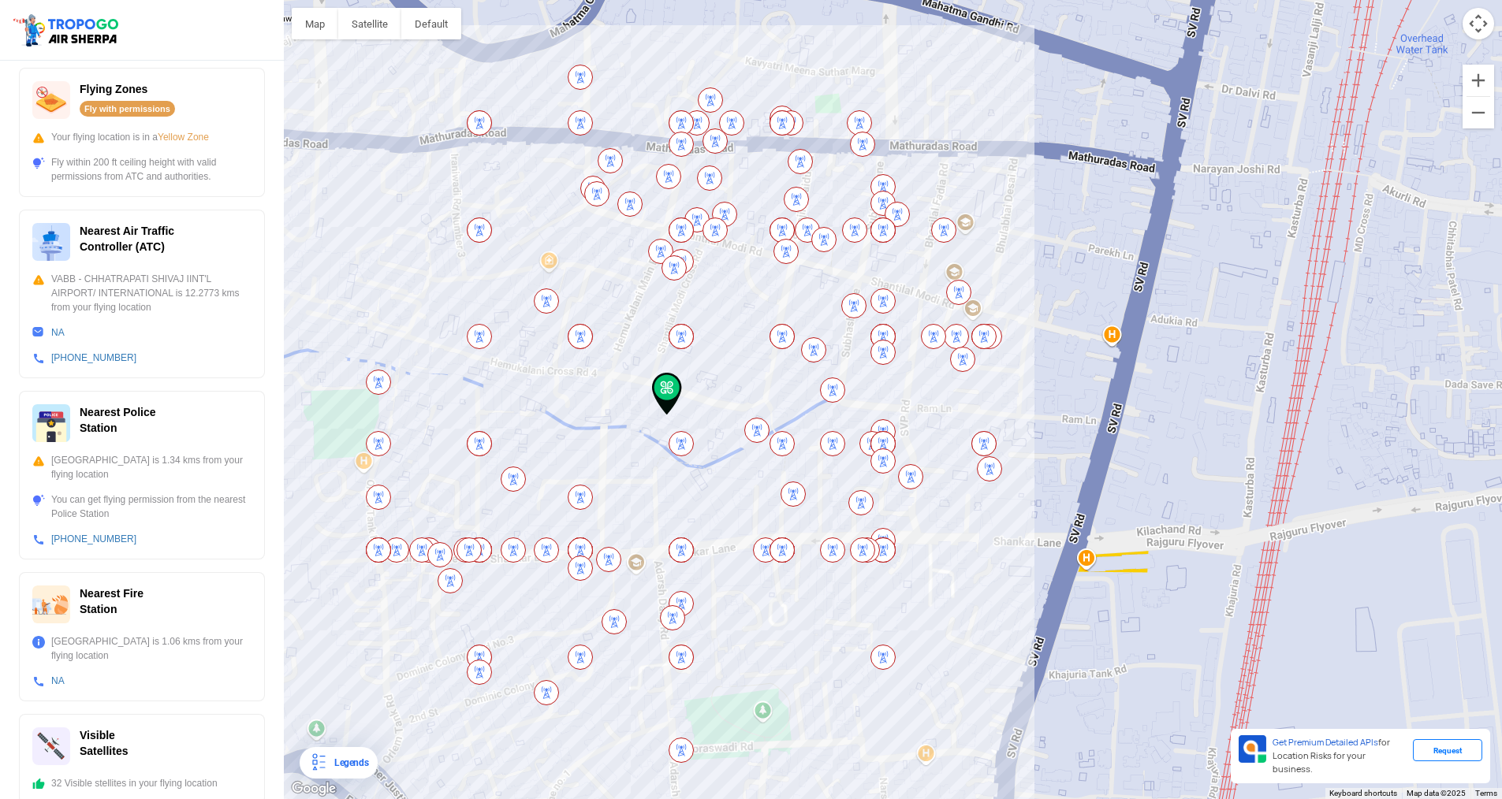
drag, startPoint x: 724, startPoint y: 557, endPoint x: 579, endPoint y: 625, distance: 160.1
click at [579, 625] on div at bounding box center [893, 399] width 1218 height 799
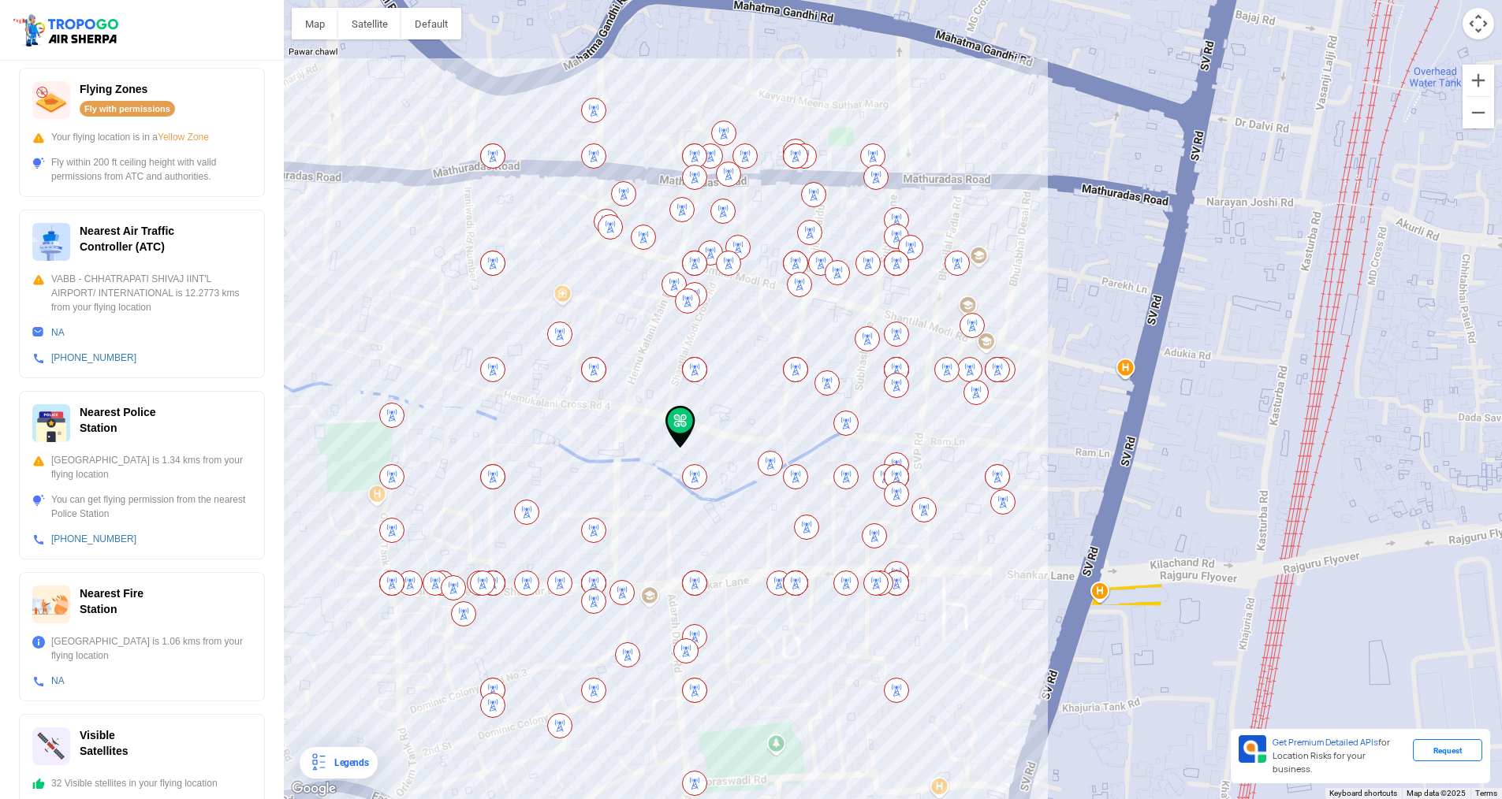
drag, startPoint x: 573, startPoint y: 296, endPoint x: 613, endPoint y: 393, distance: 104.7
click at [613, 393] on div at bounding box center [893, 399] width 1218 height 799
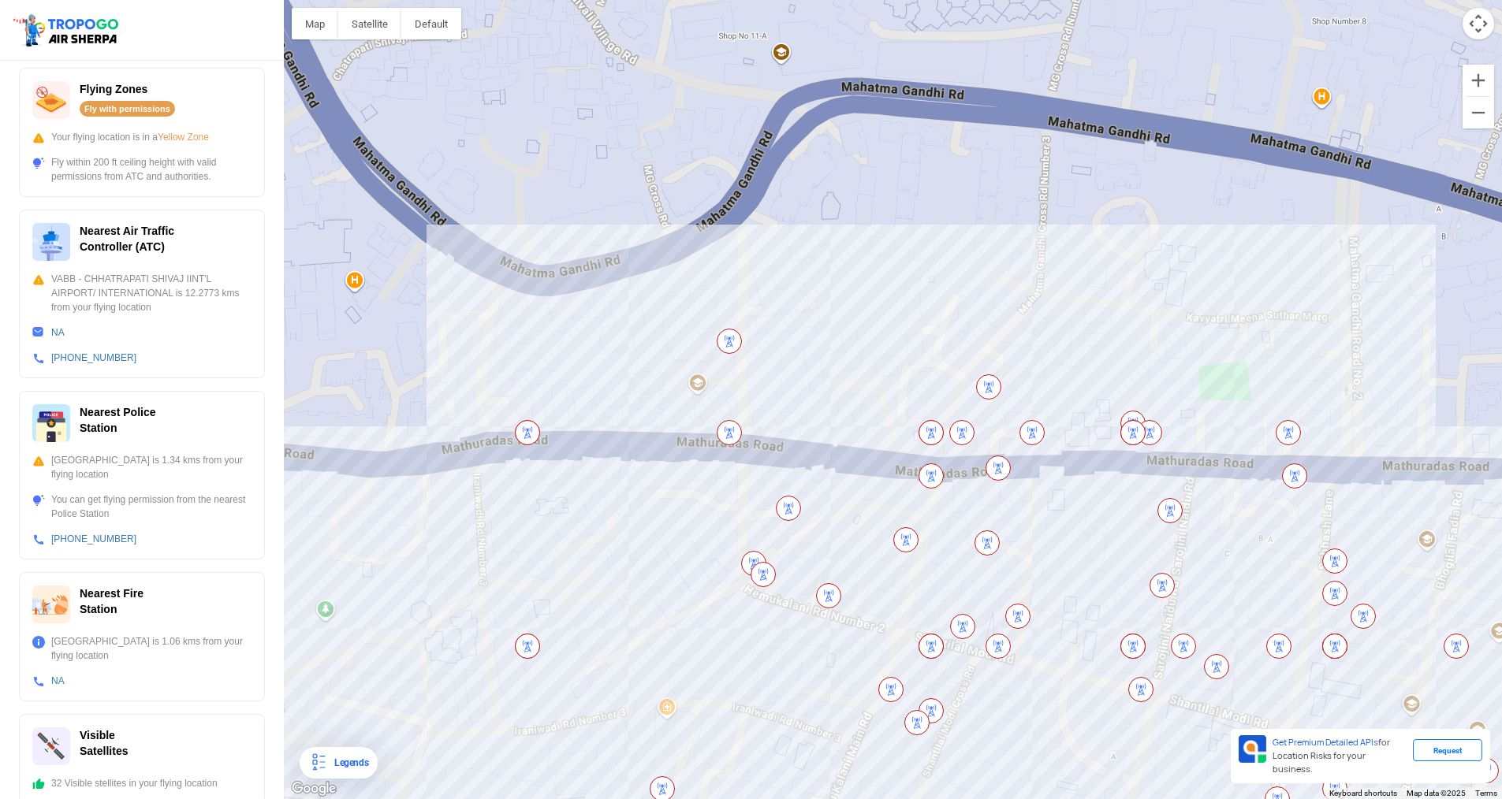
drag, startPoint x: 604, startPoint y: 488, endPoint x: 577, endPoint y: 322, distance: 167.7
click at [577, 325] on div at bounding box center [893, 399] width 1218 height 799
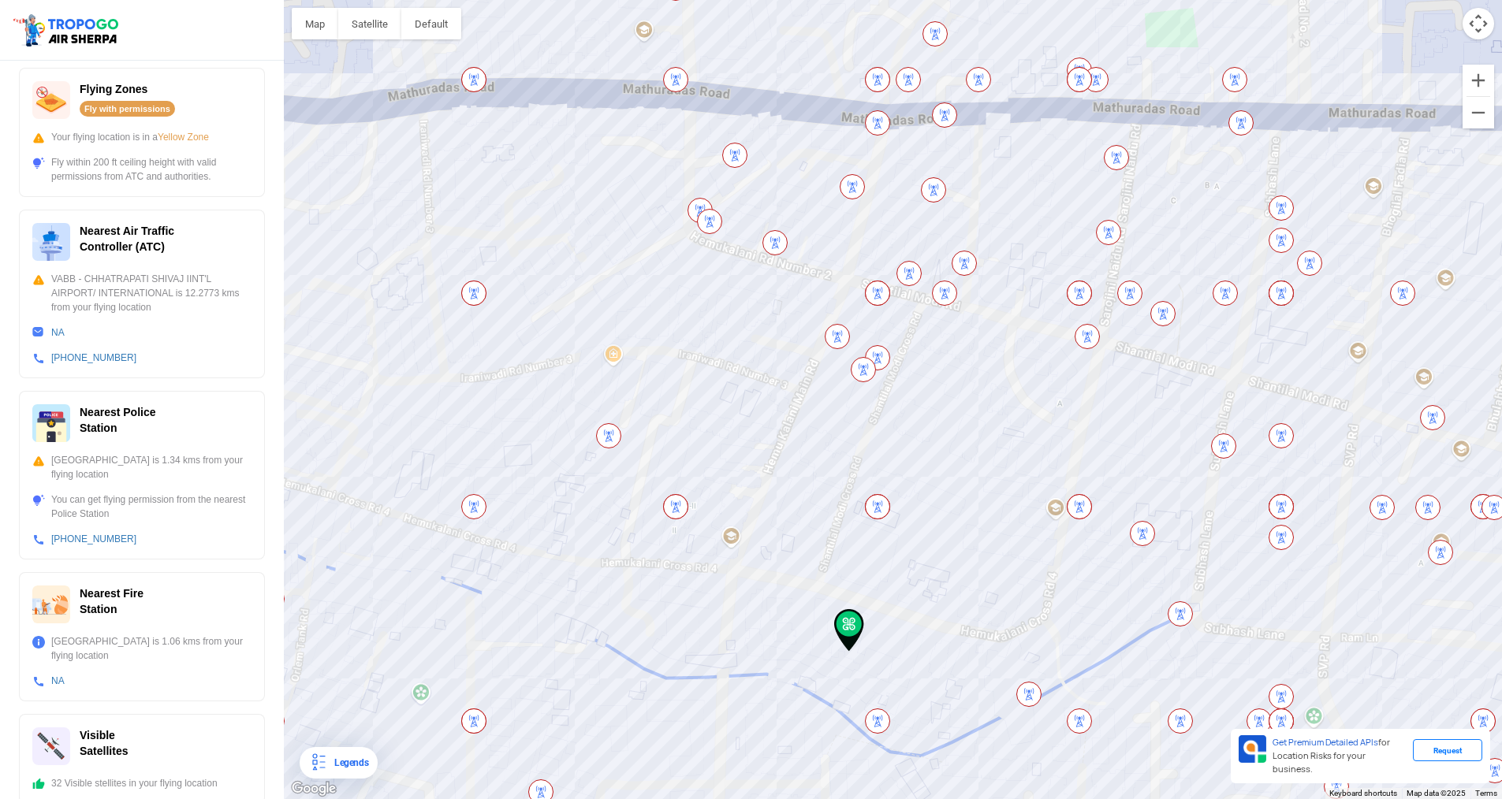
drag, startPoint x: 870, startPoint y: 555, endPoint x: 809, endPoint y: 378, distance: 186.7
click at [809, 378] on div at bounding box center [893, 399] width 1218 height 799
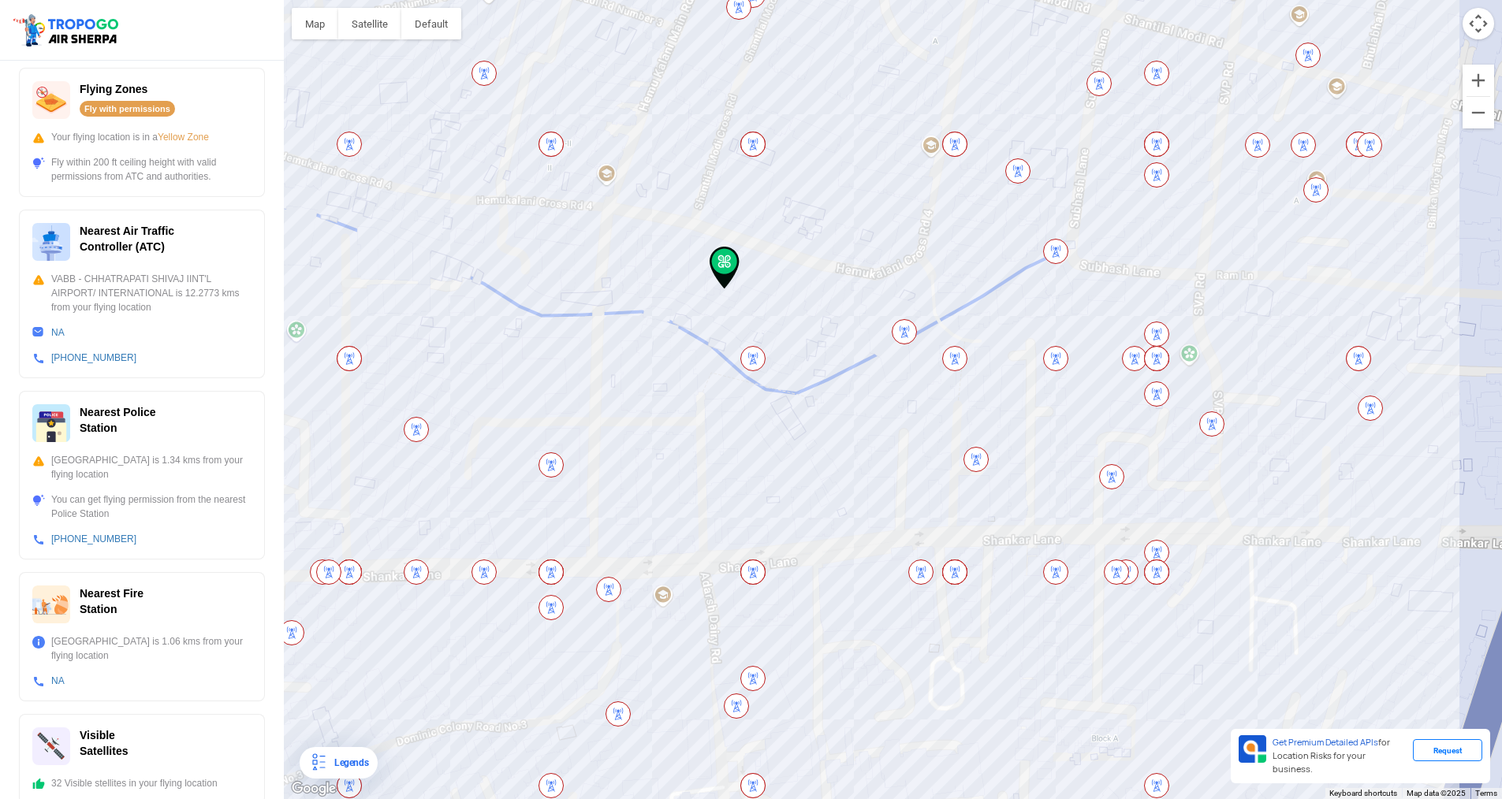
drag, startPoint x: 856, startPoint y: 496, endPoint x: 872, endPoint y: 411, distance: 86.6
click at [872, 411] on div at bounding box center [893, 399] width 1218 height 799
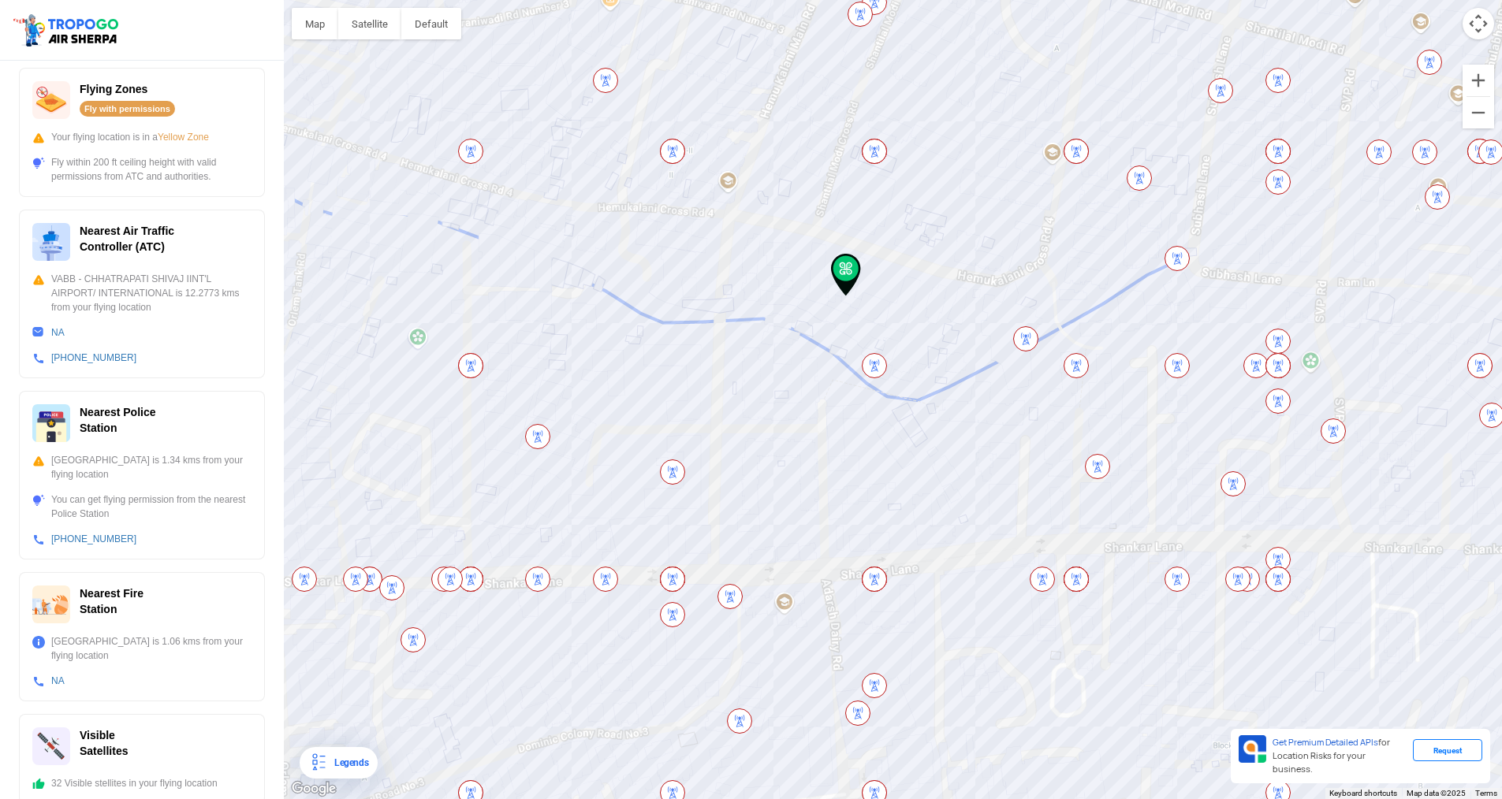
drag, startPoint x: 865, startPoint y: 537, endPoint x: 998, endPoint y: 589, distance: 143.0
click at [998, 589] on div at bounding box center [893, 399] width 1218 height 799
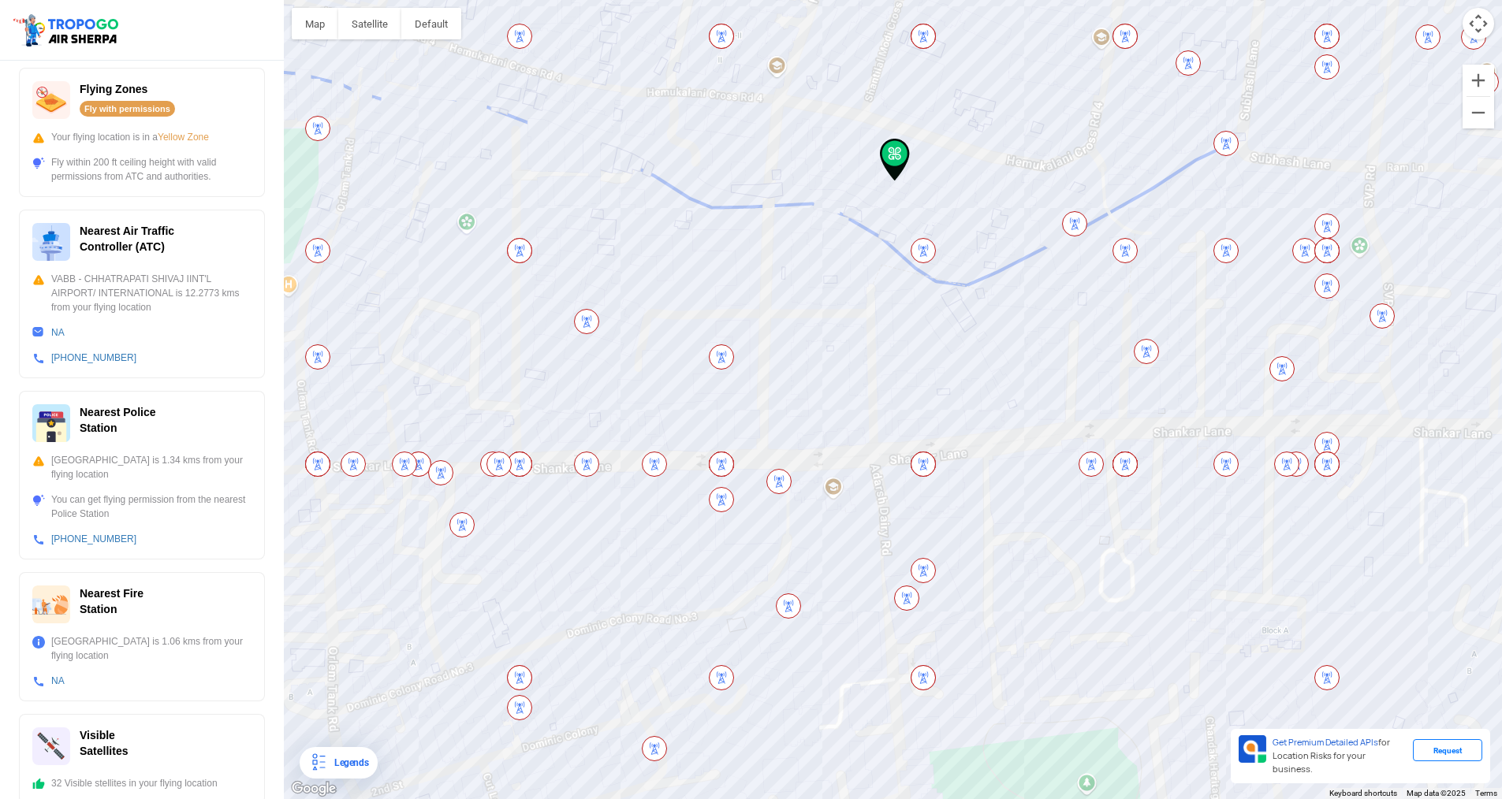
drag, startPoint x: 854, startPoint y: 467, endPoint x: 800, endPoint y: 318, distance: 159.1
click at [800, 318] on div at bounding box center [893, 399] width 1218 height 799
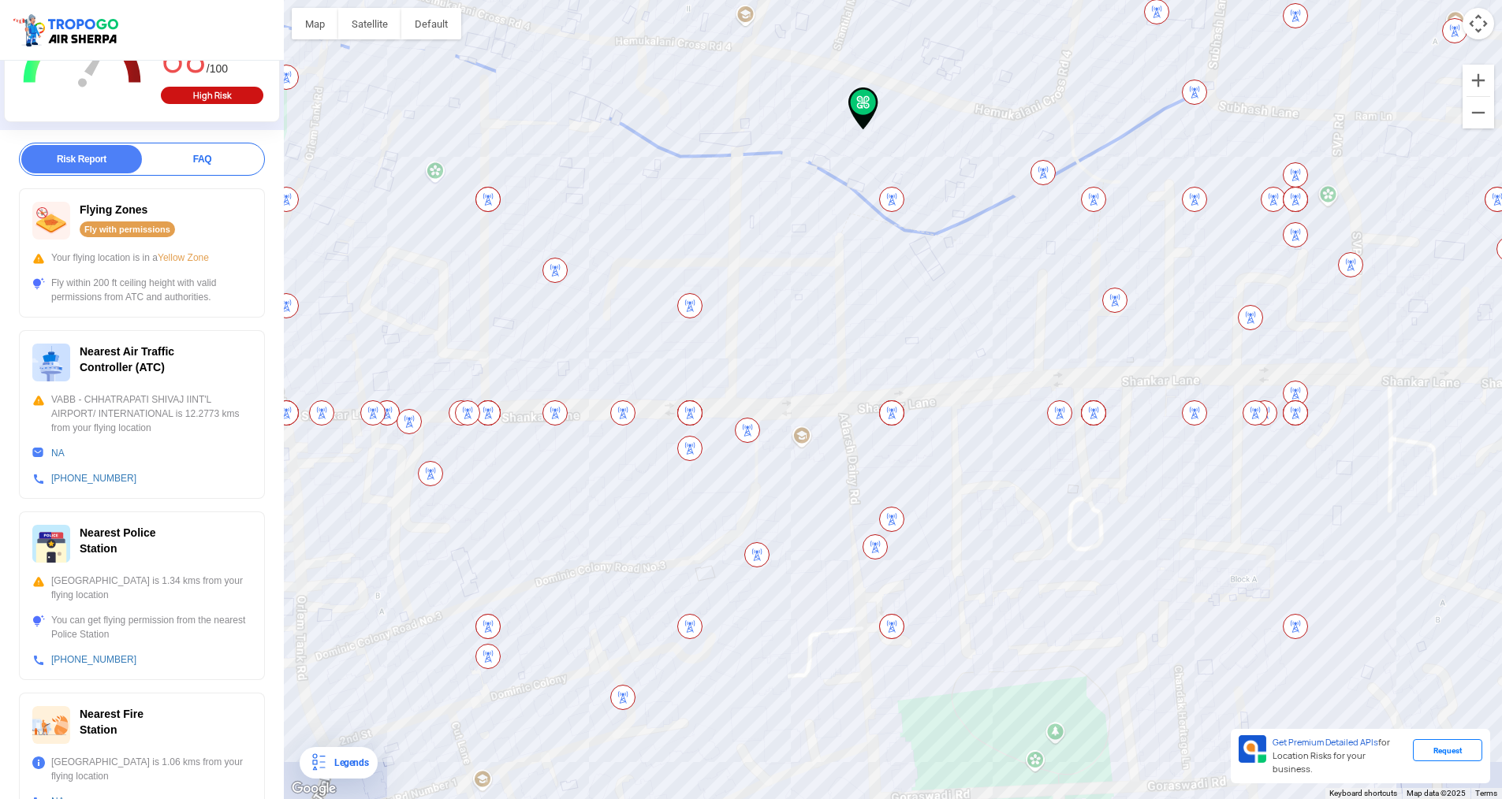
scroll to position [0, 0]
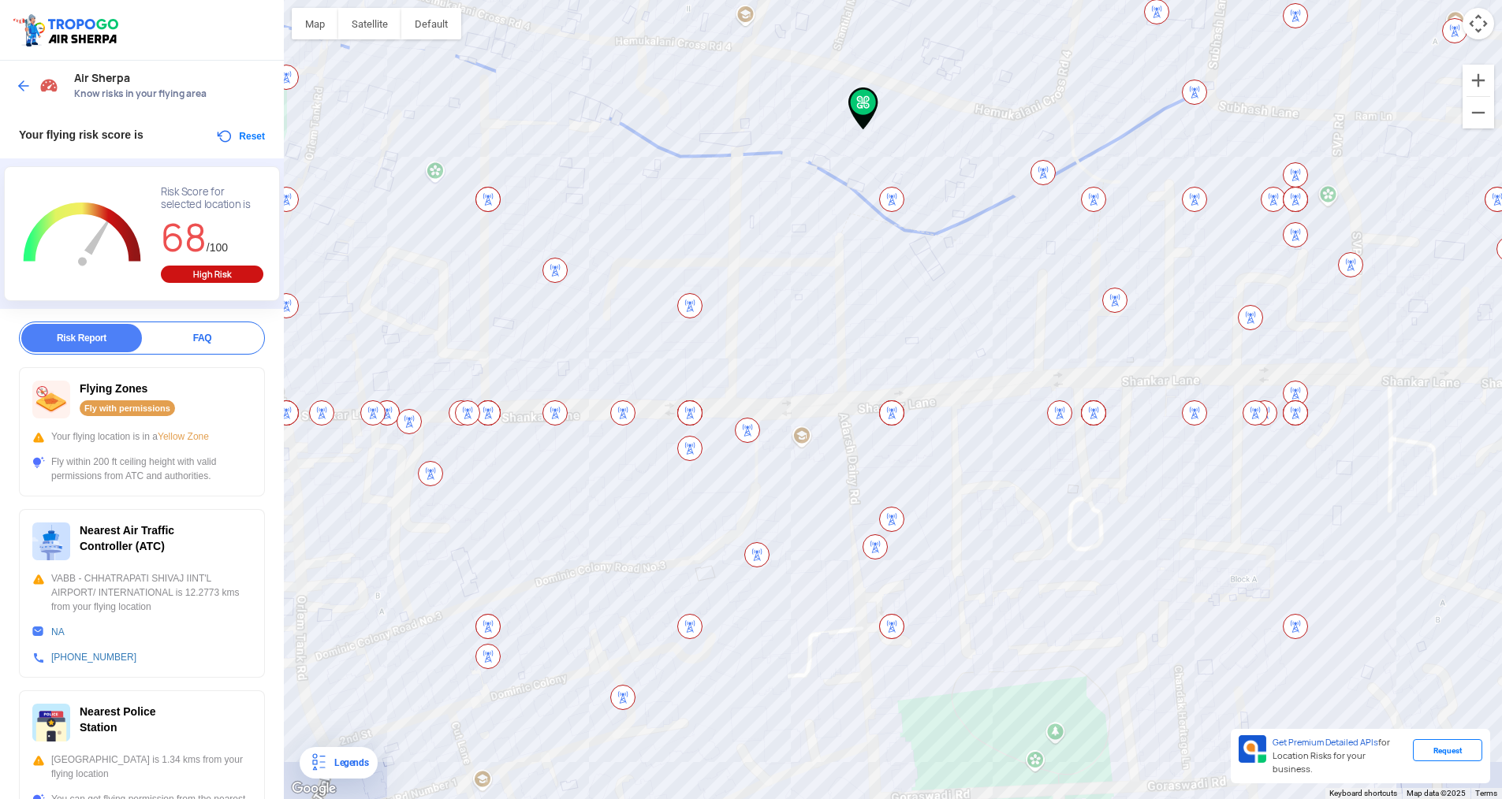
click at [14, 69] on div "Air Sherpa Know risks in your flying area" at bounding box center [142, 86] width 284 height 50
click at [16, 82] on img at bounding box center [24, 86] width 16 height 16
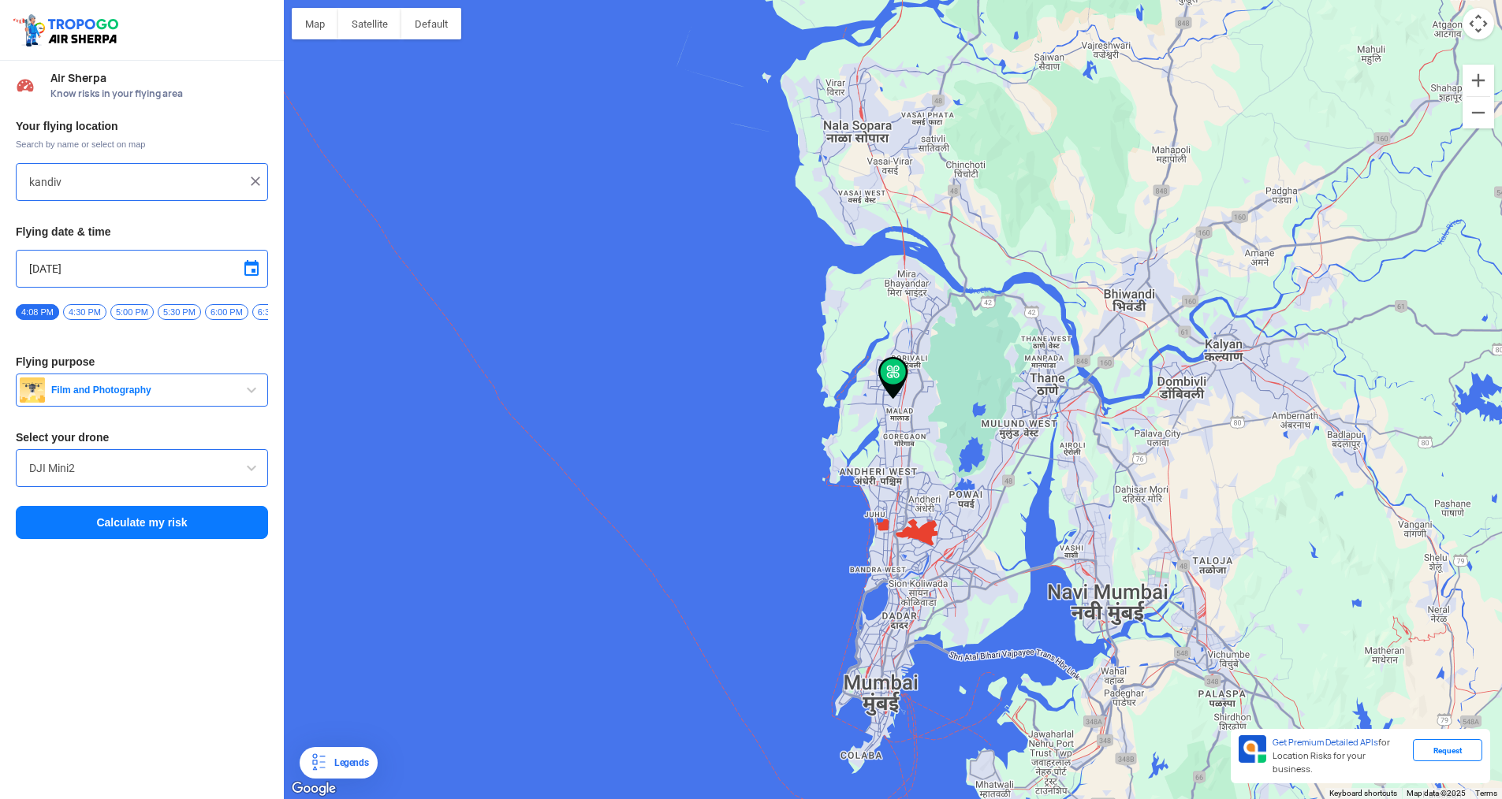
type input "[GEOGRAPHIC_DATA], [GEOGRAPHIC_DATA], [GEOGRAPHIC_DATA]"
click at [68, 29] on img at bounding box center [68, 30] width 112 height 36
